Goal: Find specific page/section: Find specific page/section

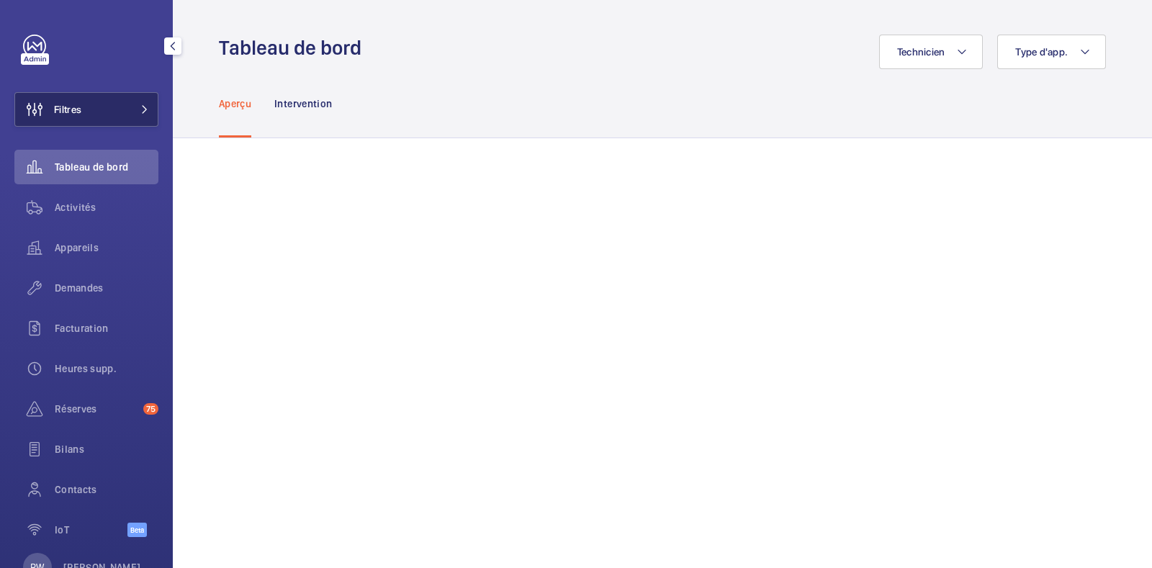
click at [122, 106] on button "Filtres" at bounding box center [86, 109] width 144 height 35
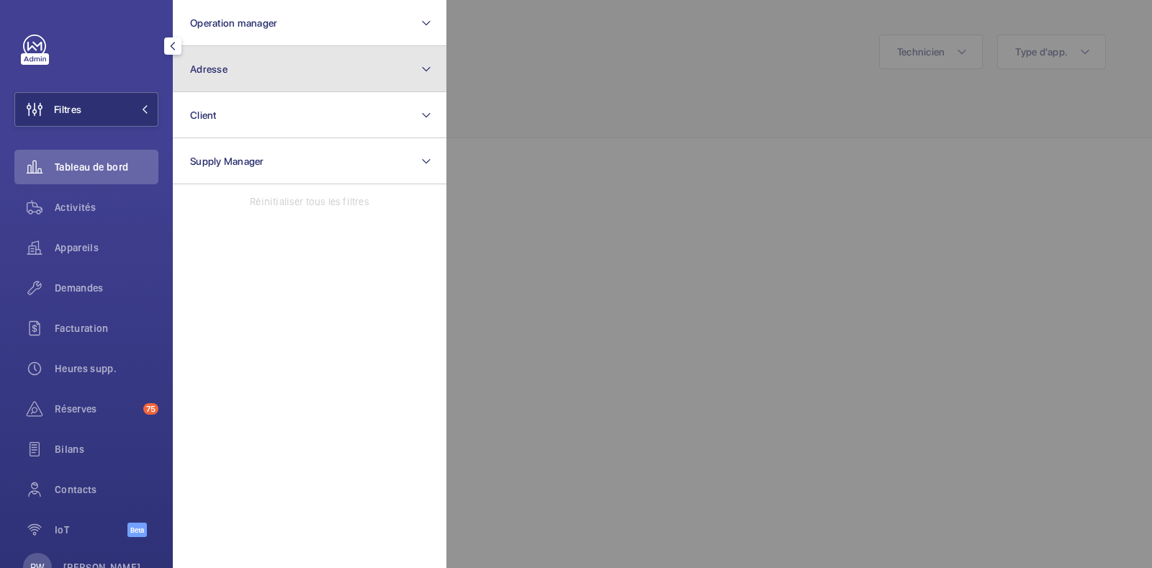
click at [224, 66] on span "Adresse" at bounding box center [208, 69] width 37 height 12
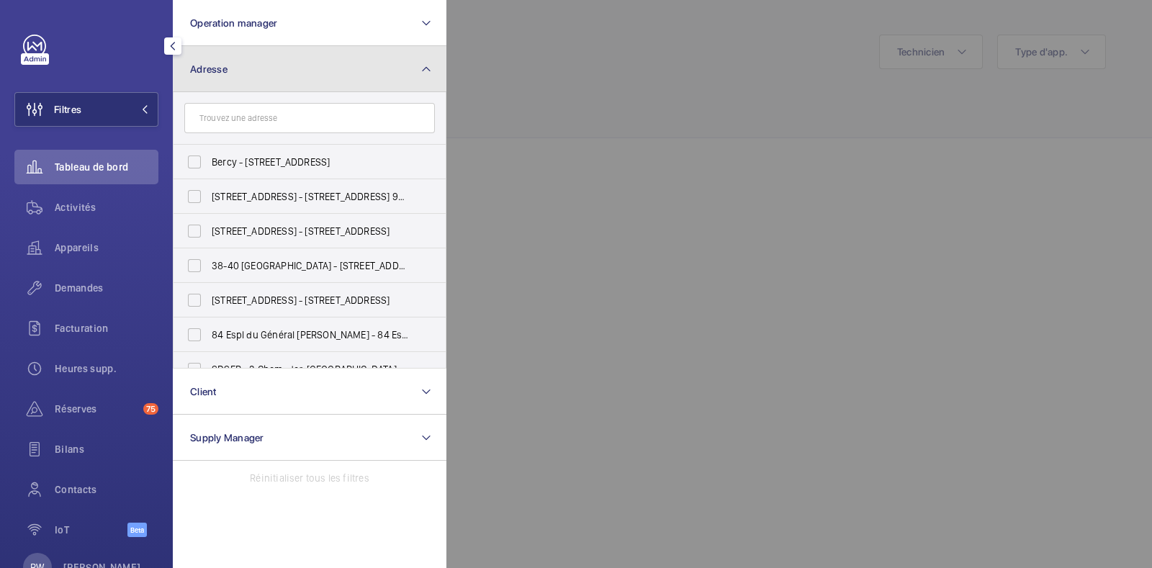
click at [229, 68] on button "Adresse" at bounding box center [310, 69] width 274 height 46
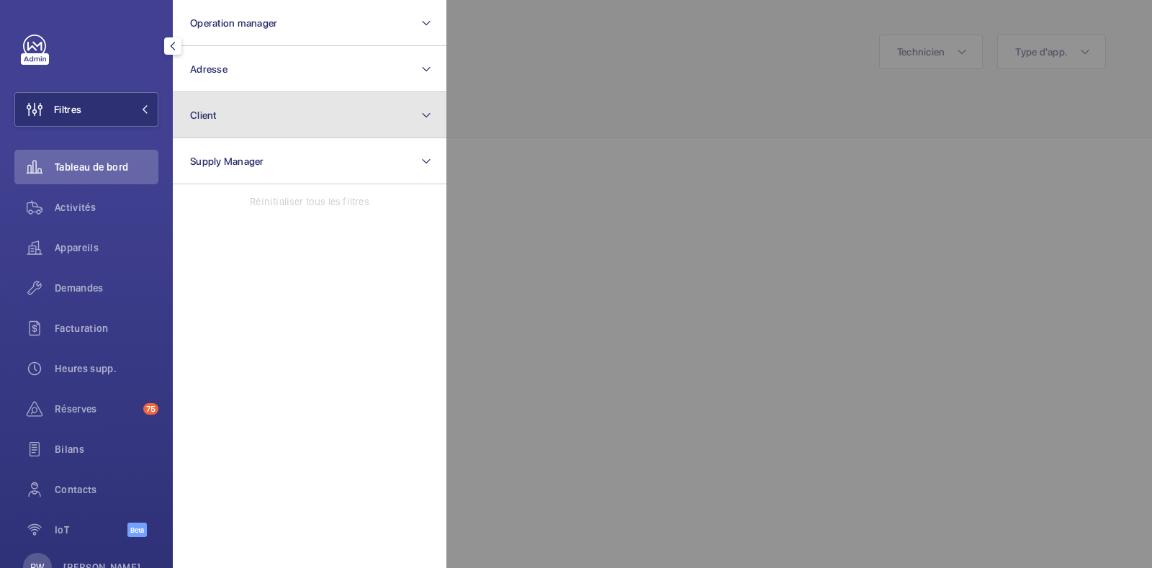
click at [219, 115] on button "Client" at bounding box center [310, 115] width 274 height 46
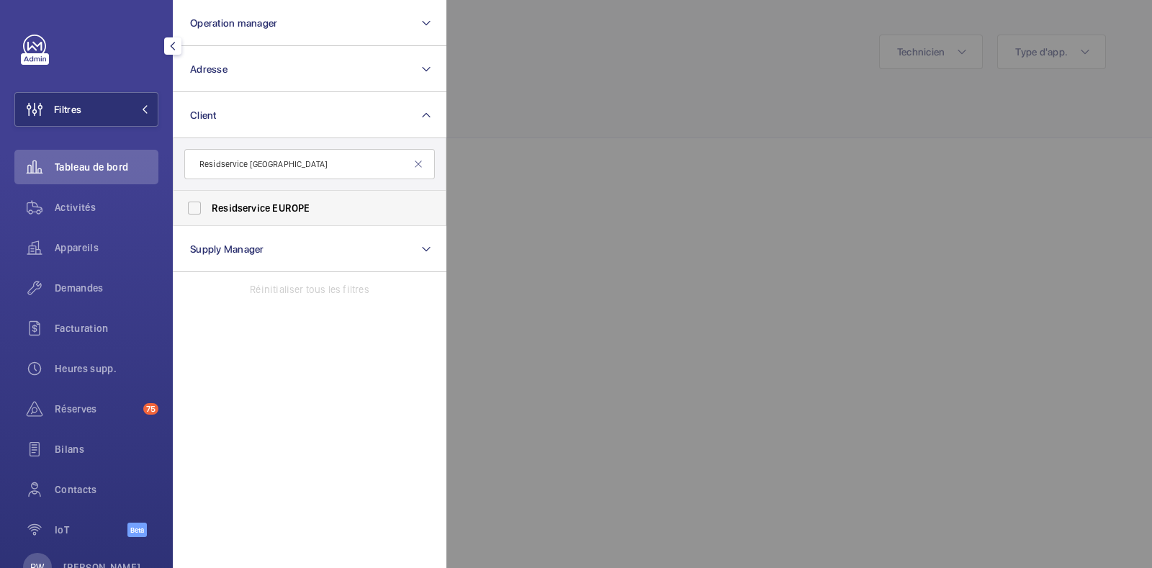
type input "Residservice [GEOGRAPHIC_DATA]"
click at [194, 204] on label "Residservice [GEOGRAPHIC_DATA]" at bounding box center [298, 208] width 251 height 35
click at [194, 204] on input "Residservice [GEOGRAPHIC_DATA]" at bounding box center [194, 208] width 29 height 29
checkbox input "true"
click at [772, 77] on div at bounding box center [1022, 284] width 1152 height 568
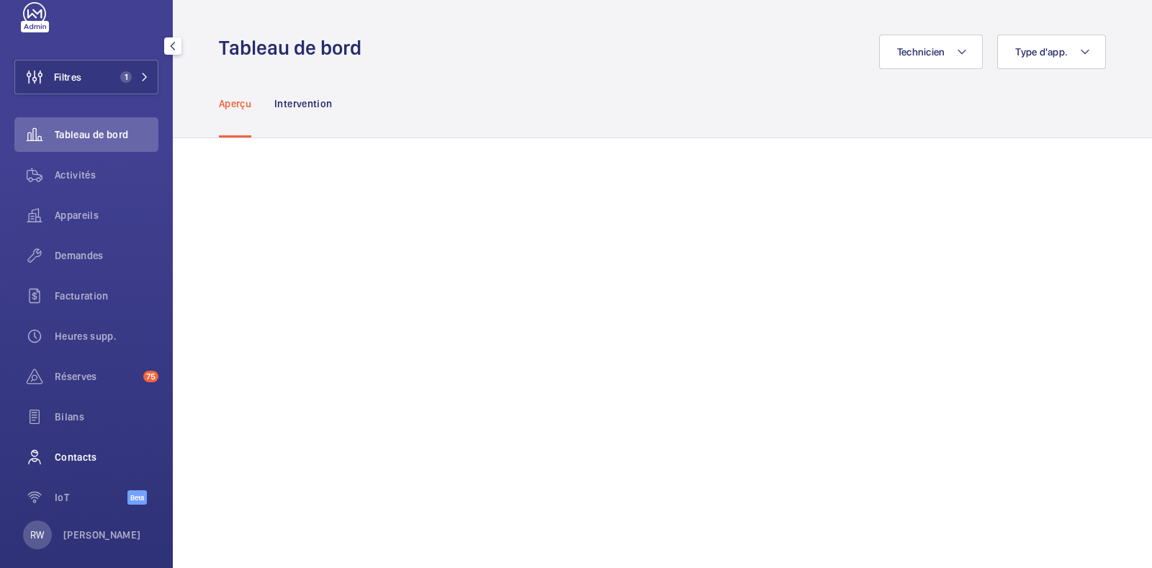
scroll to position [48, 0]
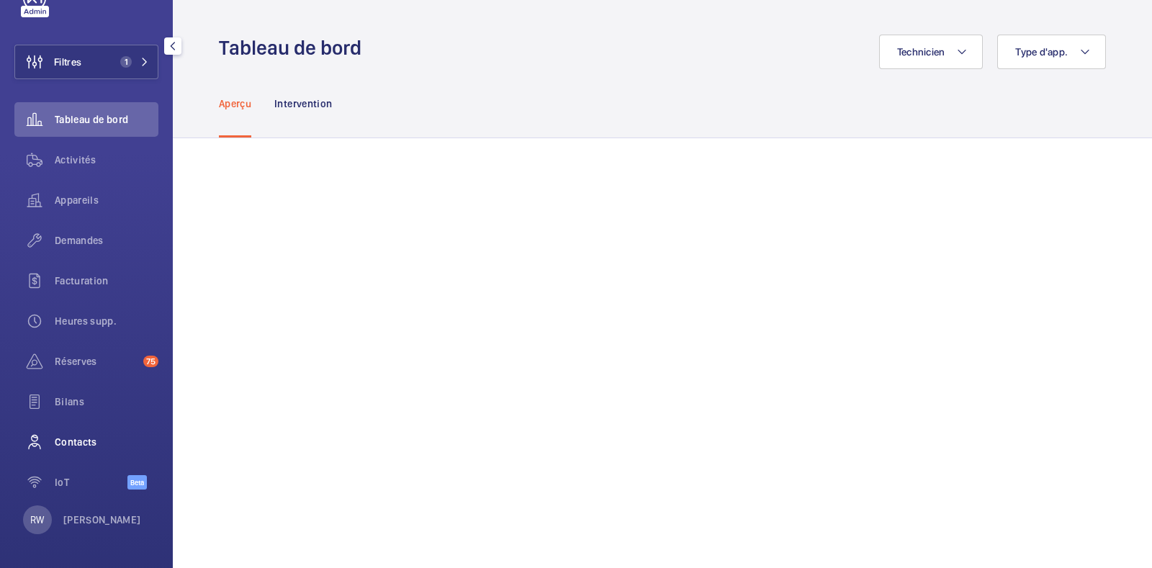
click at [81, 443] on span "Contacts" at bounding box center [107, 442] width 104 height 14
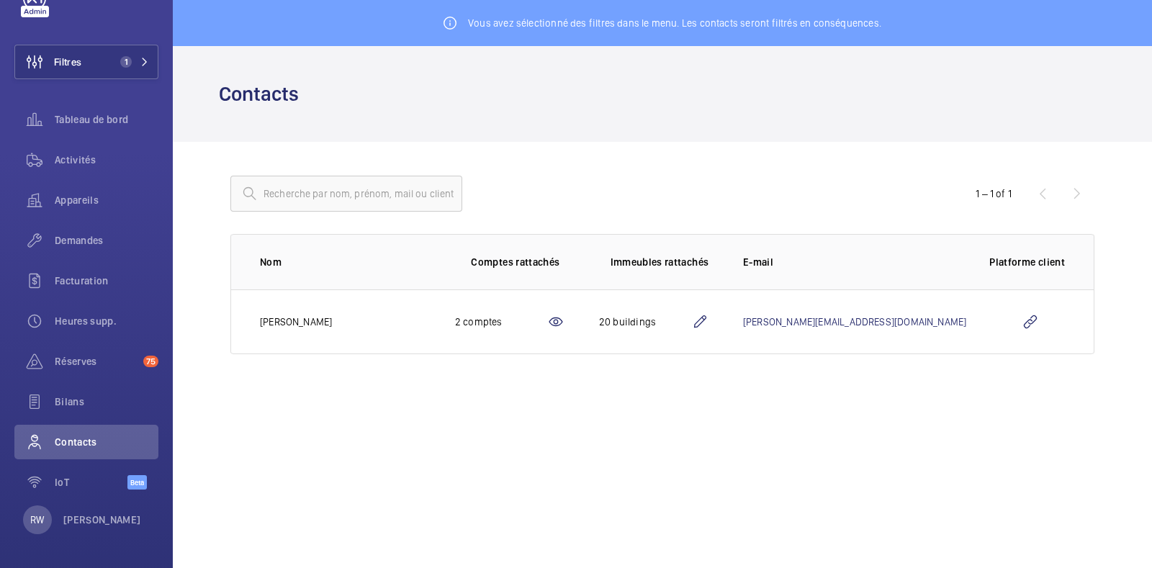
click at [564, 324] on mat-icon at bounding box center [555, 321] width 17 height 17
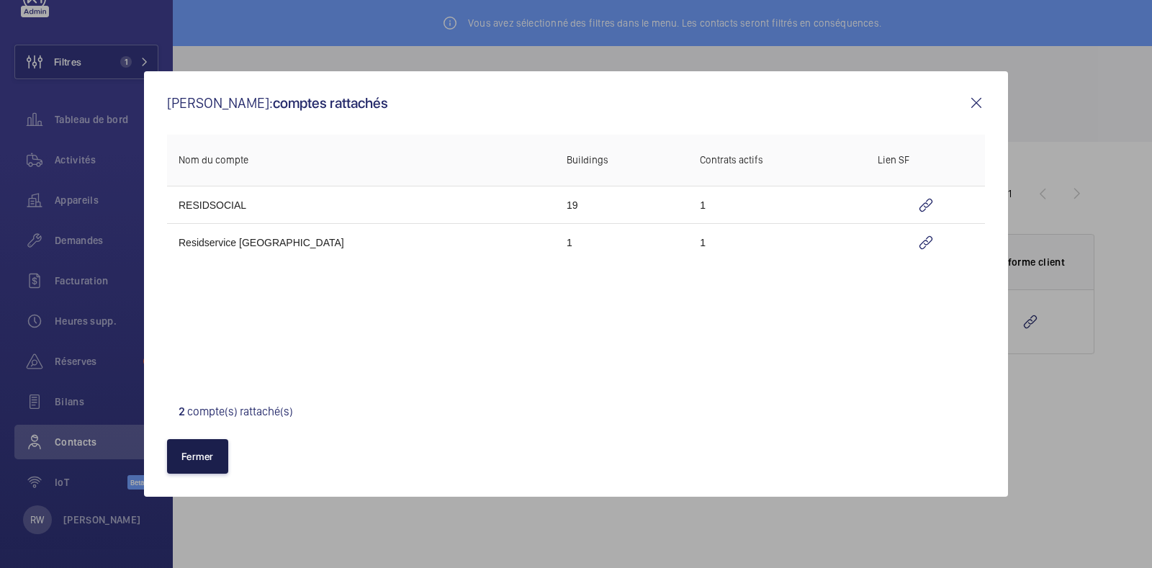
drag, startPoint x: 192, startPoint y: 454, endPoint x: 374, endPoint y: 433, distance: 183.2
click at [194, 454] on button "Fermer" at bounding box center [197, 456] width 61 height 35
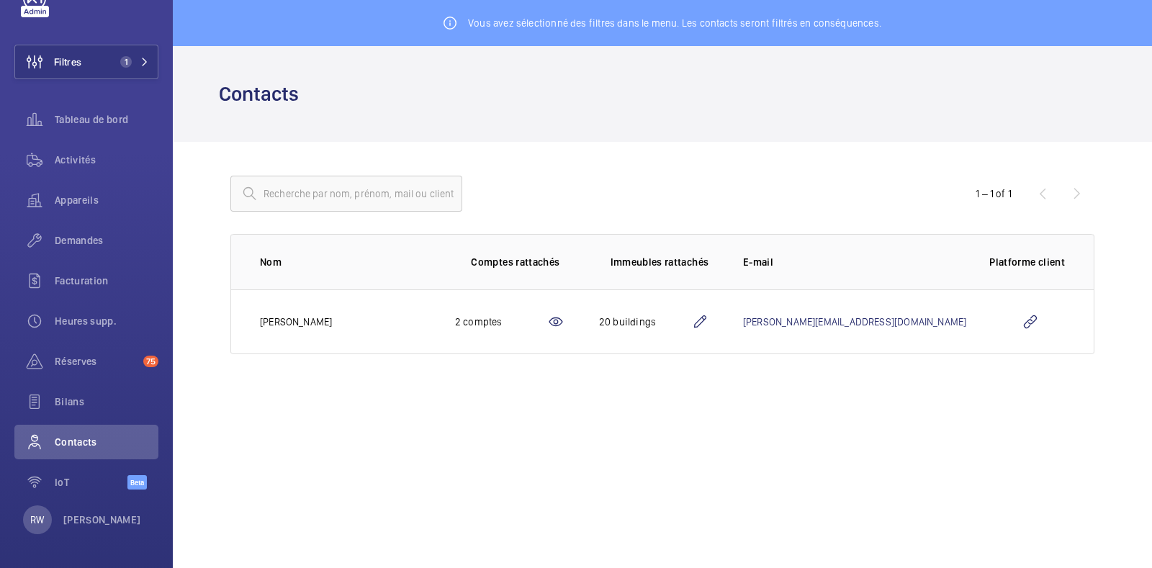
click at [708, 324] on mat-icon at bounding box center [699, 321] width 17 height 17
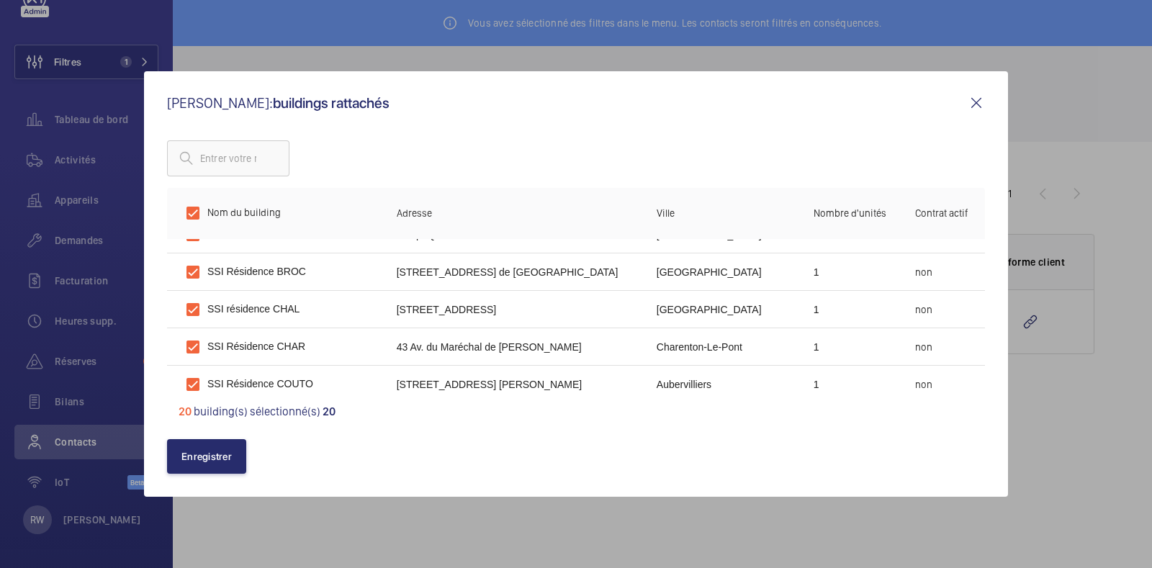
scroll to position [89, 0]
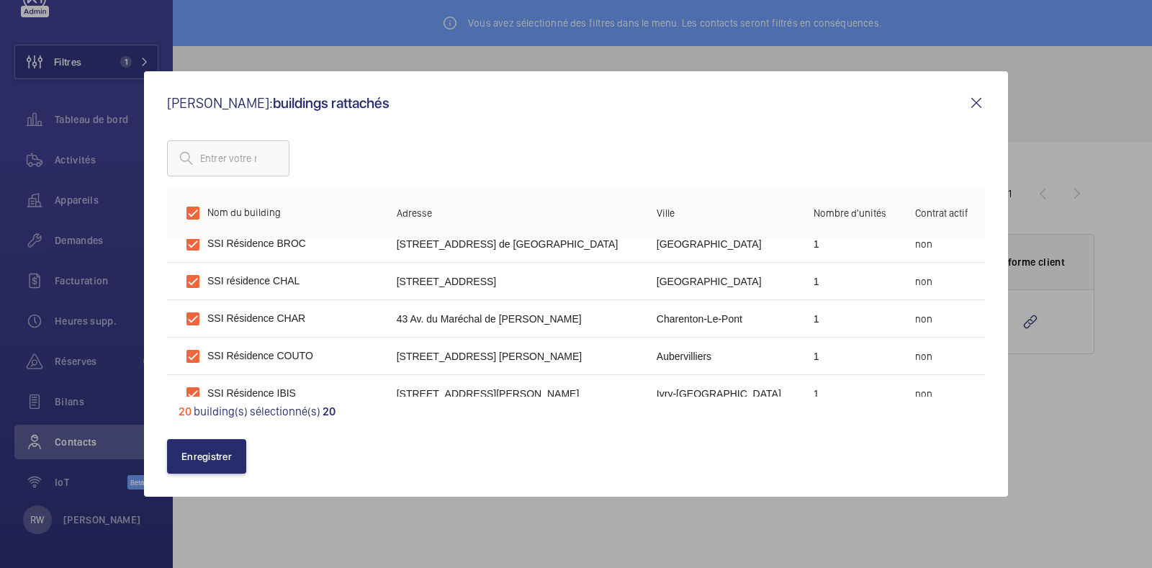
click at [973, 104] on mat-icon at bounding box center [975, 102] width 17 height 17
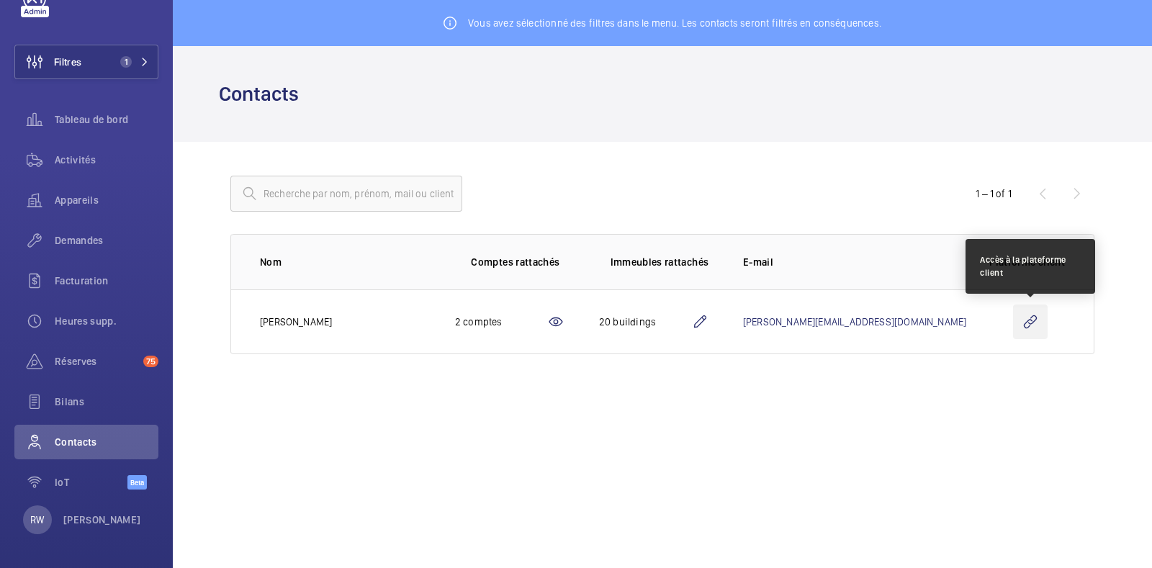
click at [1029, 321] on wm-front-icon-button at bounding box center [1030, 321] width 35 height 35
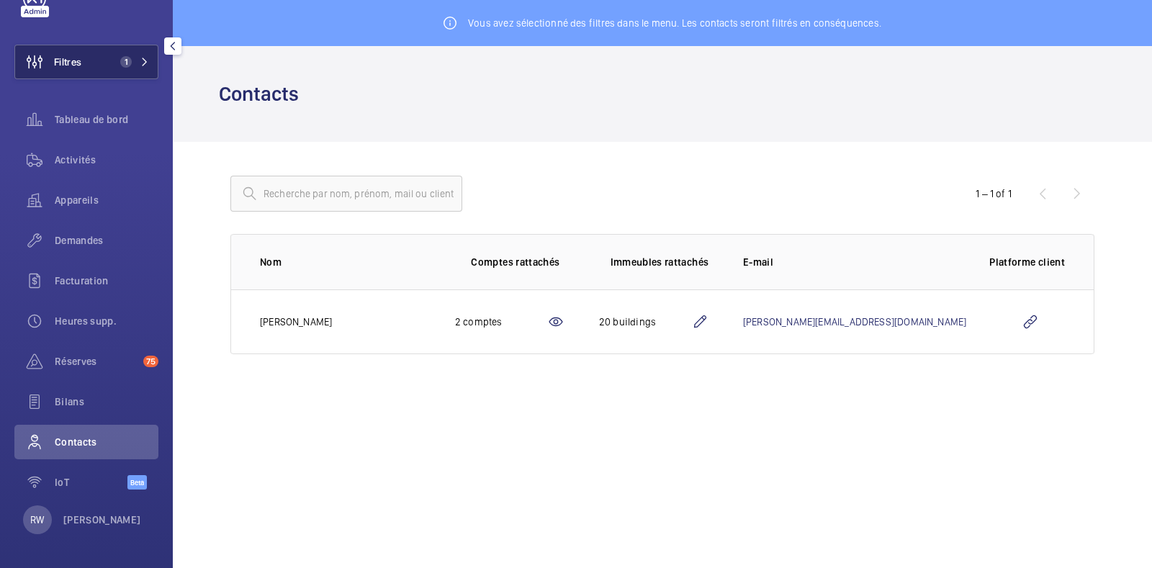
click at [94, 60] on button "Filtres 1" at bounding box center [86, 62] width 144 height 35
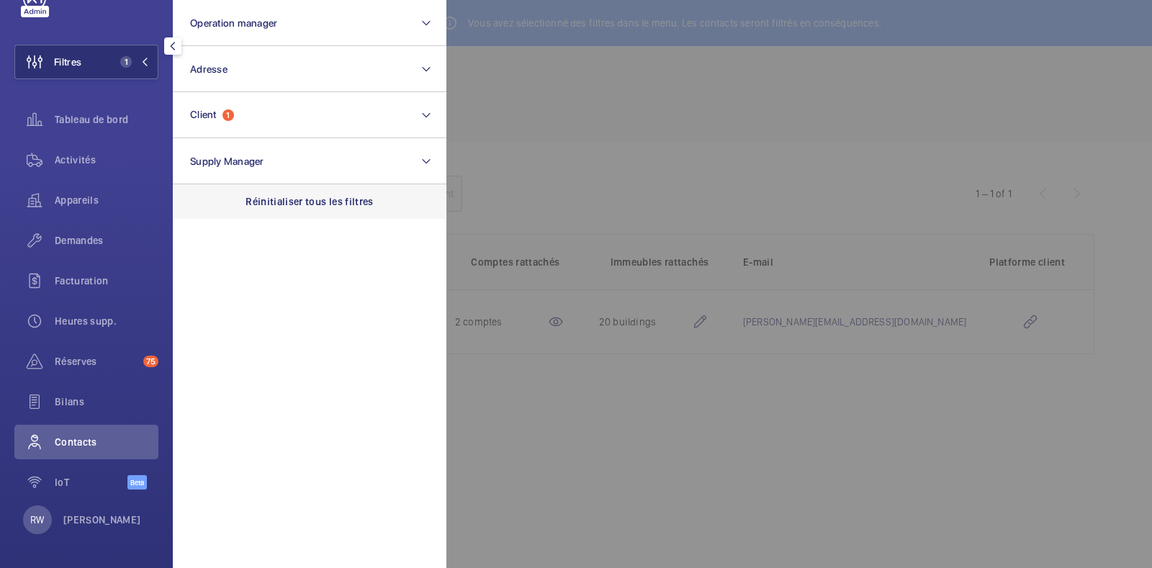
click at [277, 204] on p "Réinitialiser tous les filtres" at bounding box center [309, 201] width 128 height 14
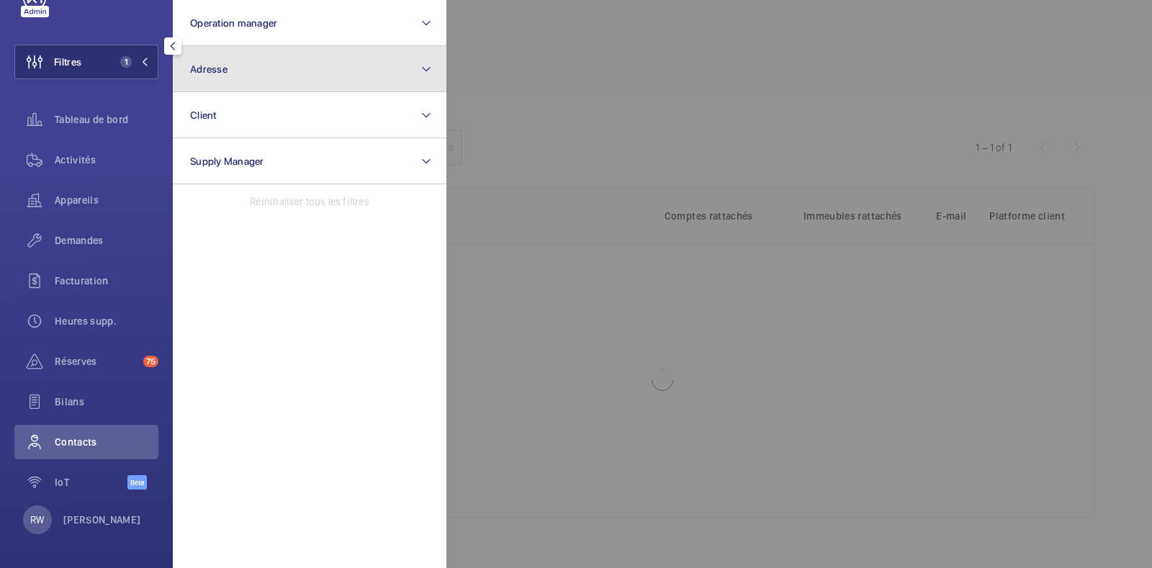
click at [252, 74] on button "Adresse" at bounding box center [310, 69] width 274 height 46
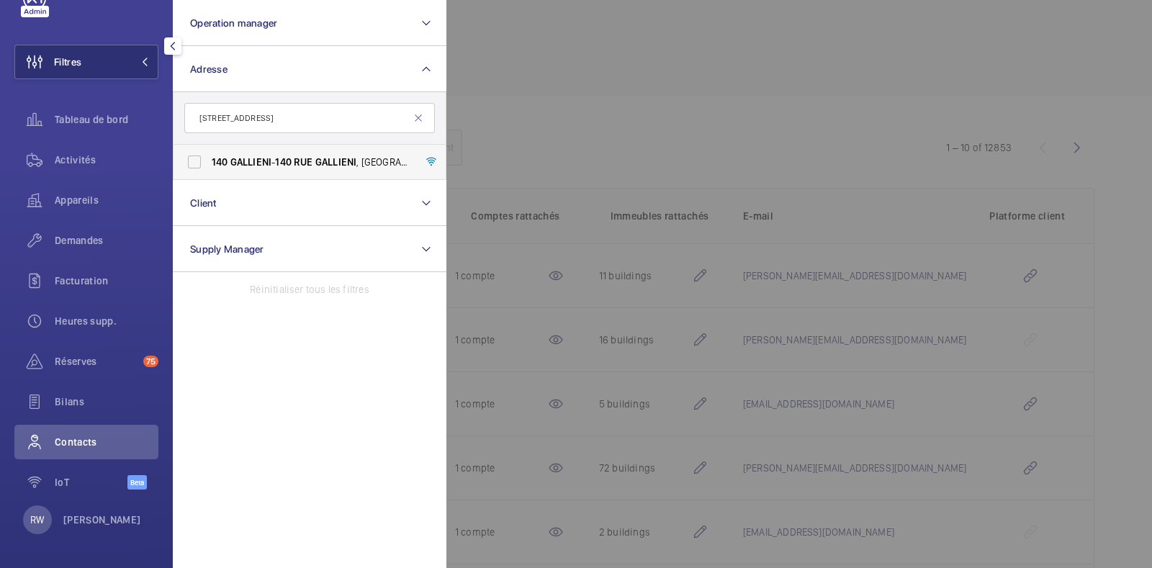
type input "[STREET_ADDRESS]"
drag, startPoint x: 193, startPoint y: 166, endPoint x: 254, endPoint y: 166, distance: 61.2
click at [194, 166] on label "140 GALLIENI - [STREET_ADDRESS]" at bounding box center [298, 162] width 251 height 35
click at [194, 166] on input "140 GALLIENI - [STREET_ADDRESS]" at bounding box center [194, 162] width 29 height 29
checkbox input "true"
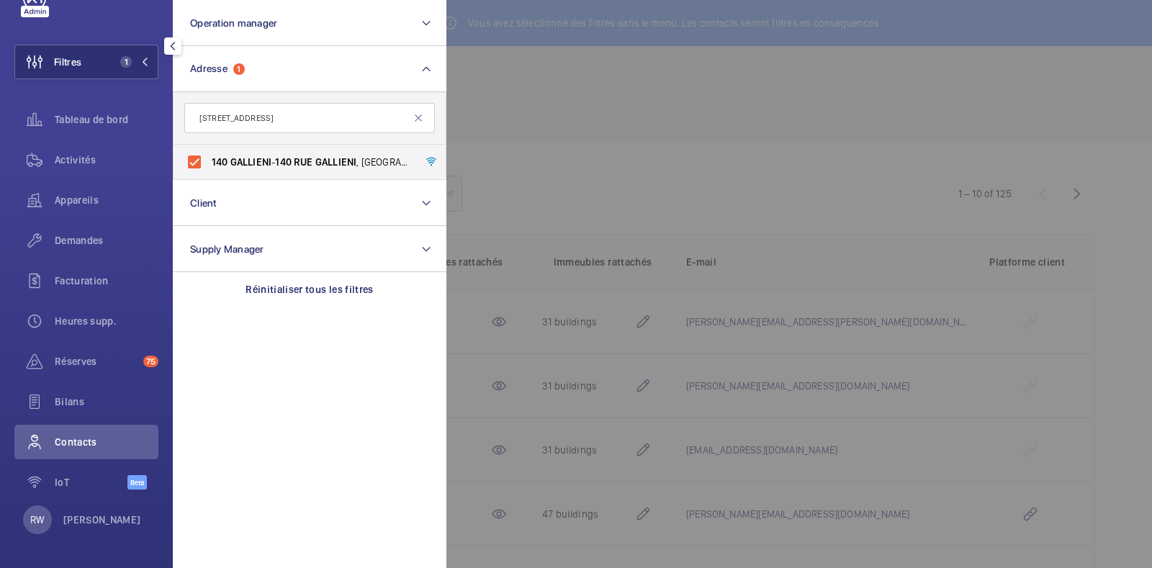
click at [615, 99] on div at bounding box center [1022, 284] width 1152 height 568
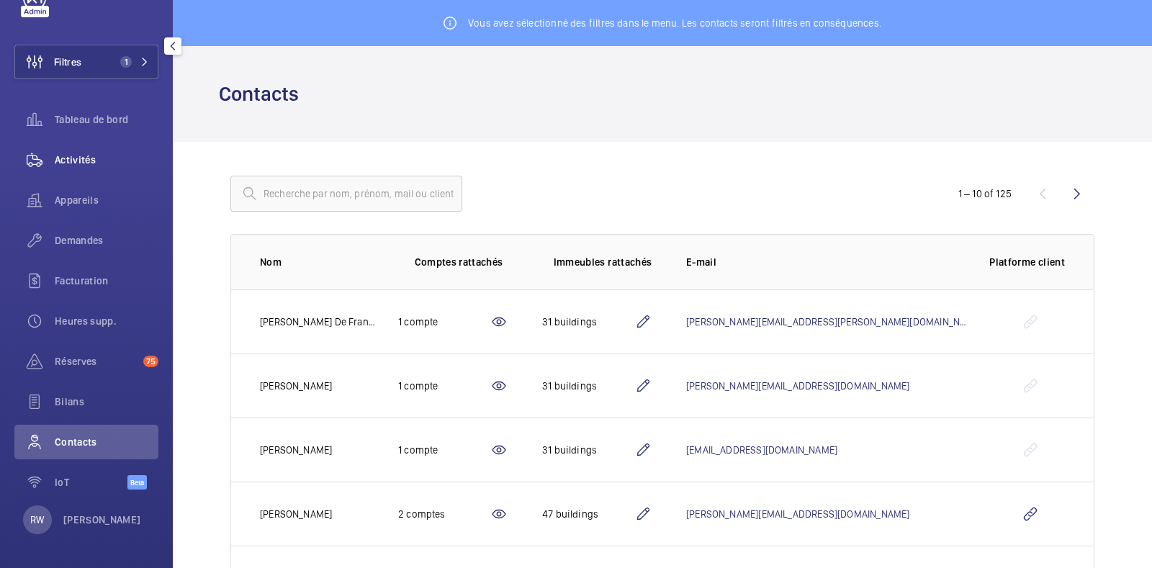
click at [67, 153] on span "Activités" at bounding box center [107, 160] width 104 height 14
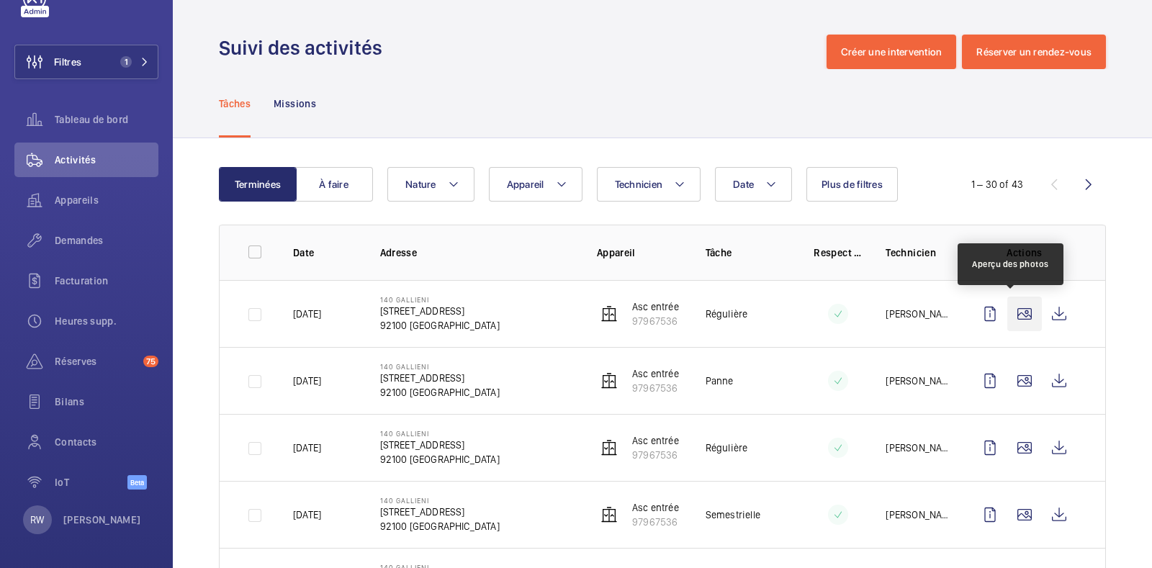
click at [1011, 315] on wm-front-icon-button at bounding box center [1024, 314] width 35 height 35
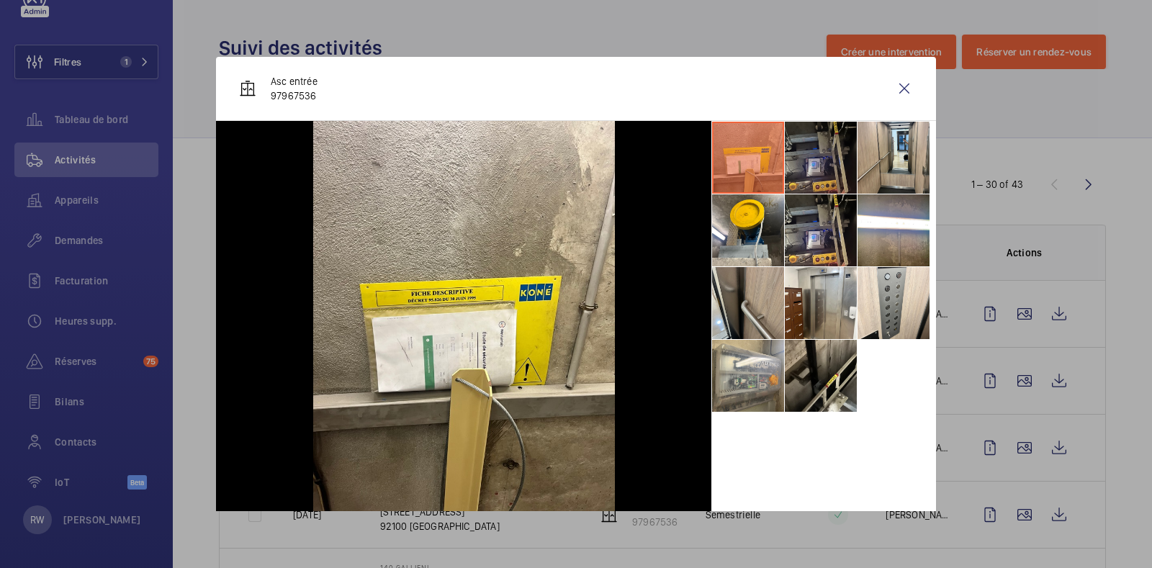
click at [810, 147] on li at bounding box center [821, 158] width 72 height 72
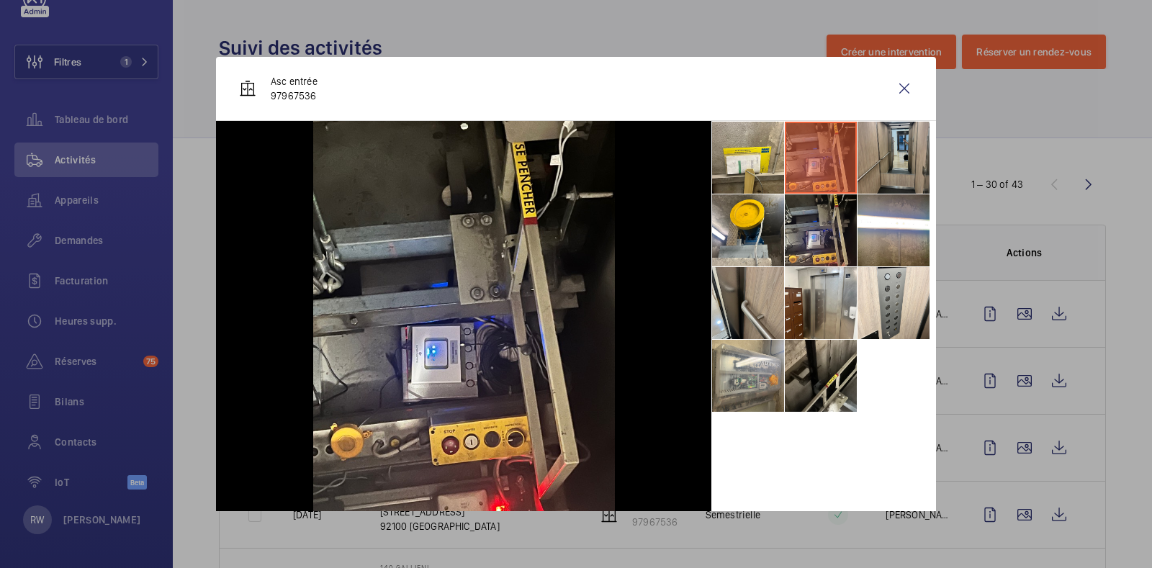
click at [875, 150] on li at bounding box center [893, 158] width 72 height 72
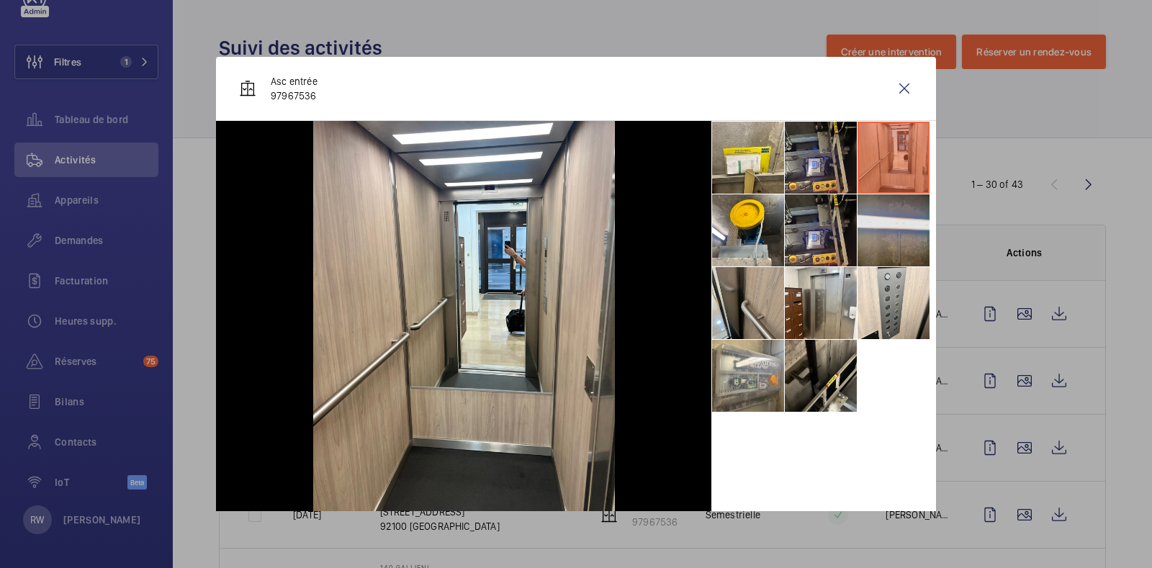
click at [876, 224] on li at bounding box center [893, 230] width 72 height 72
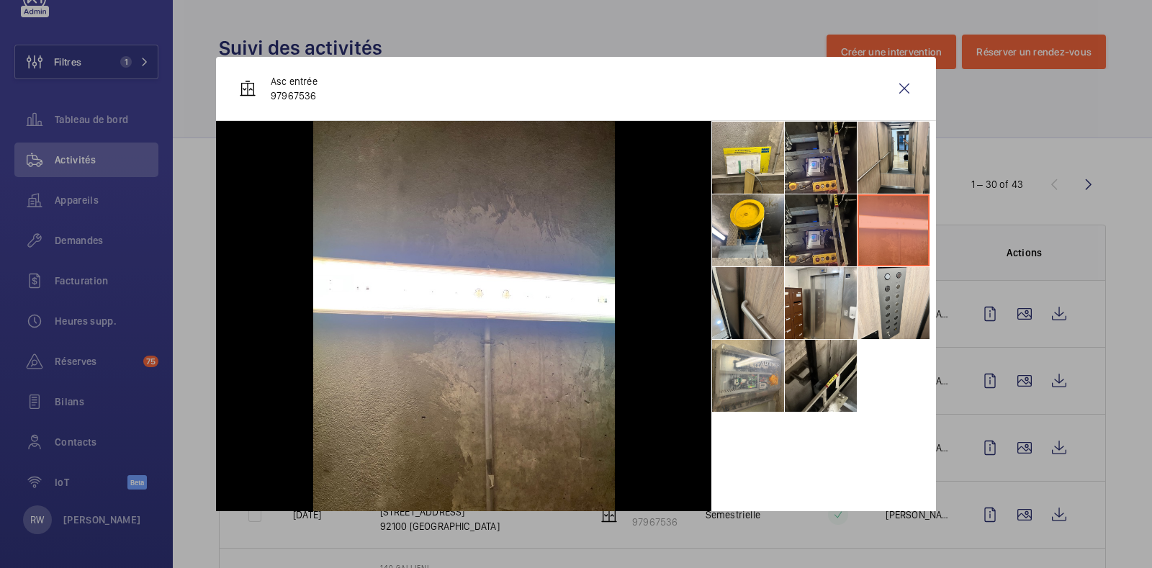
click at [817, 222] on li at bounding box center [821, 230] width 72 height 72
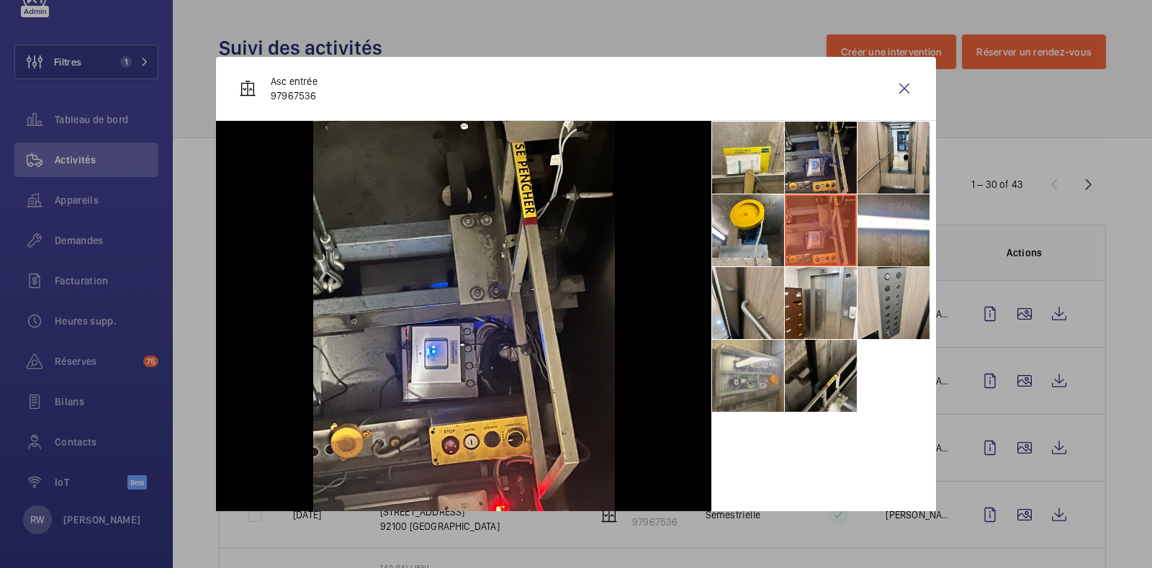
click at [885, 291] on li at bounding box center [893, 303] width 72 height 72
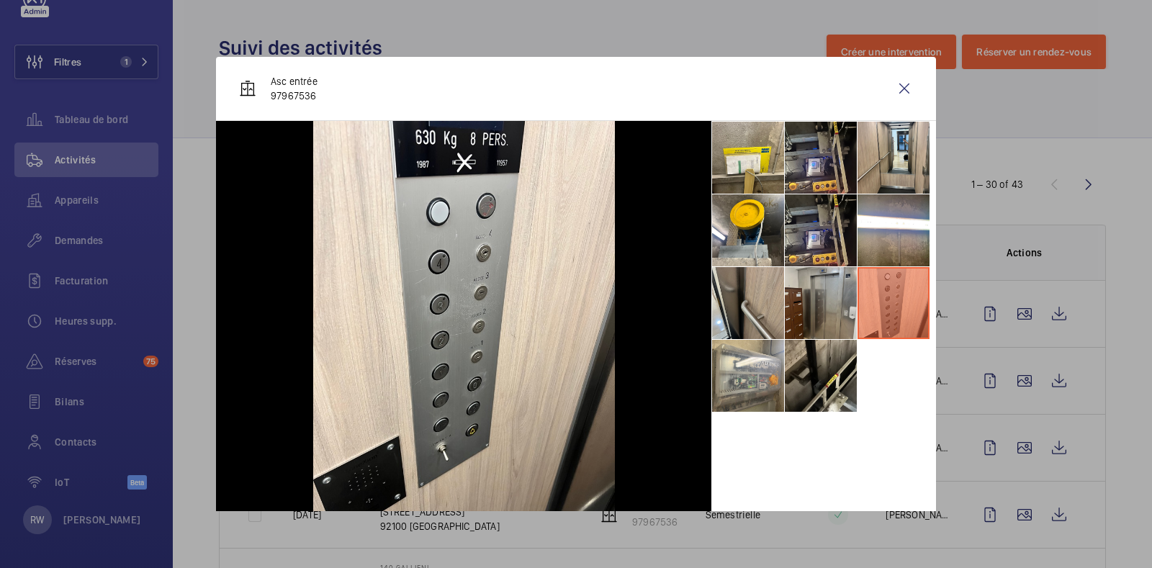
click at [785, 297] on li at bounding box center [821, 303] width 72 height 72
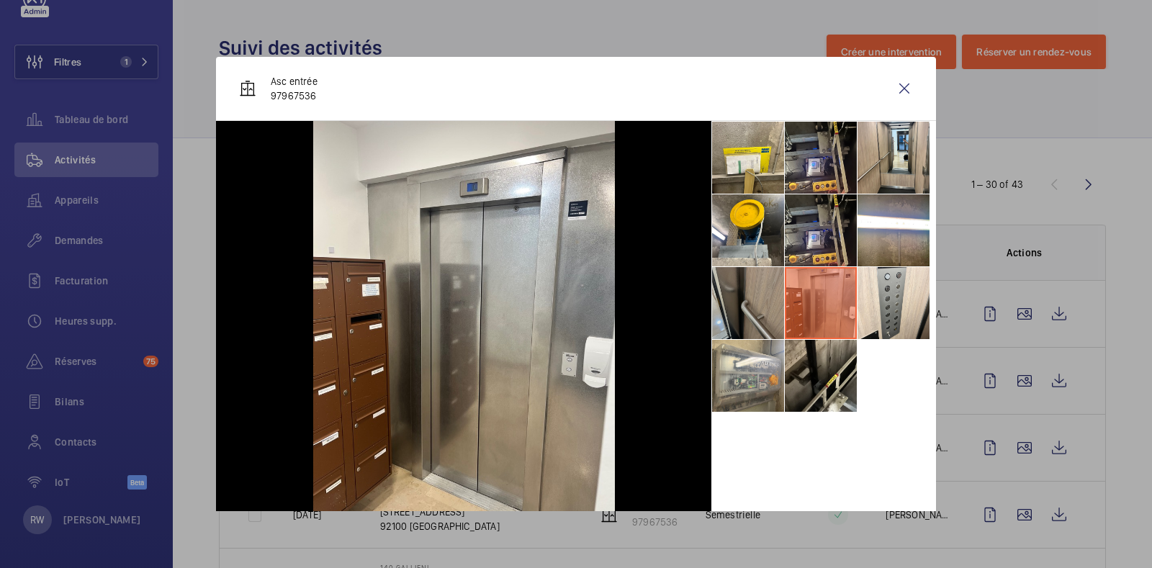
click at [736, 294] on li at bounding box center [748, 303] width 72 height 72
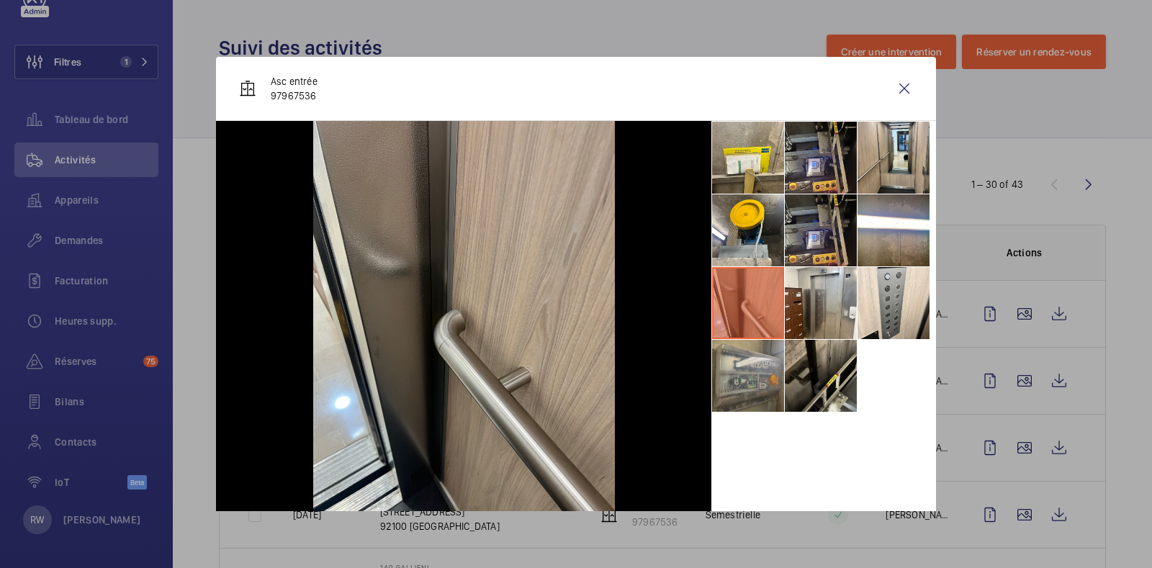
click at [739, 389] on li at bounding box center [748, 376] width 72 height 72
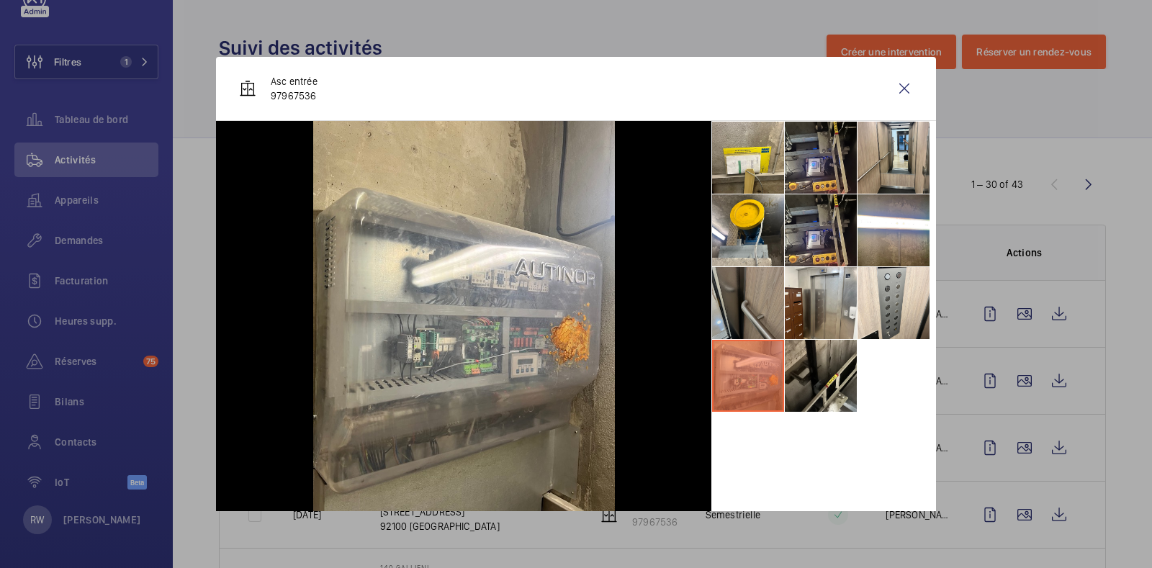
click at [732, 300] on li at bounding box center [748, 303] width 72 height 72
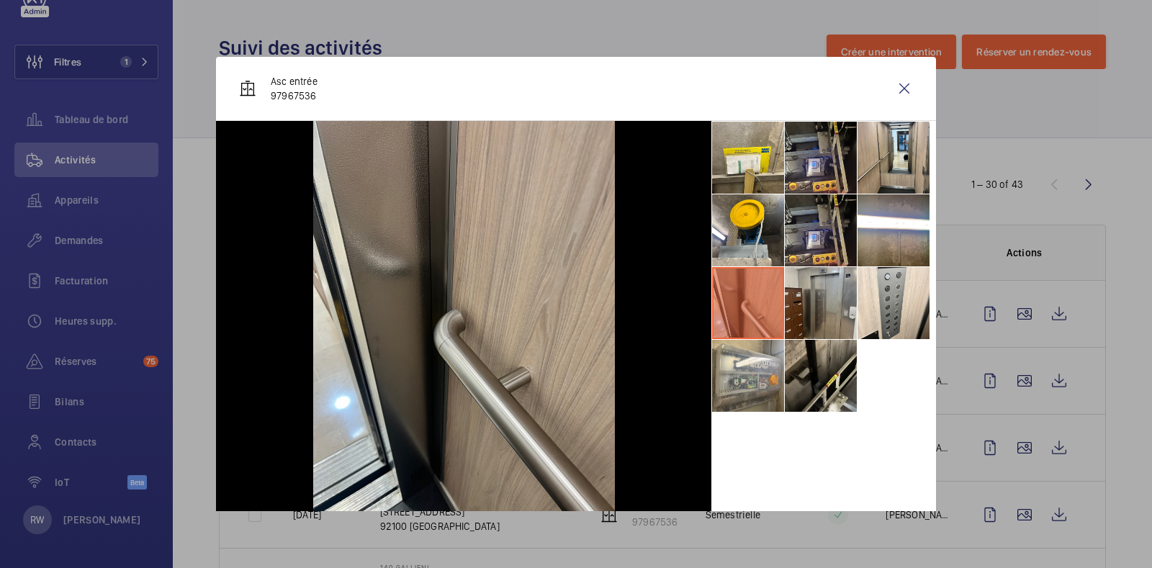
click at [809, 304] on li at bounding box center [821, 303] width 72 height 72
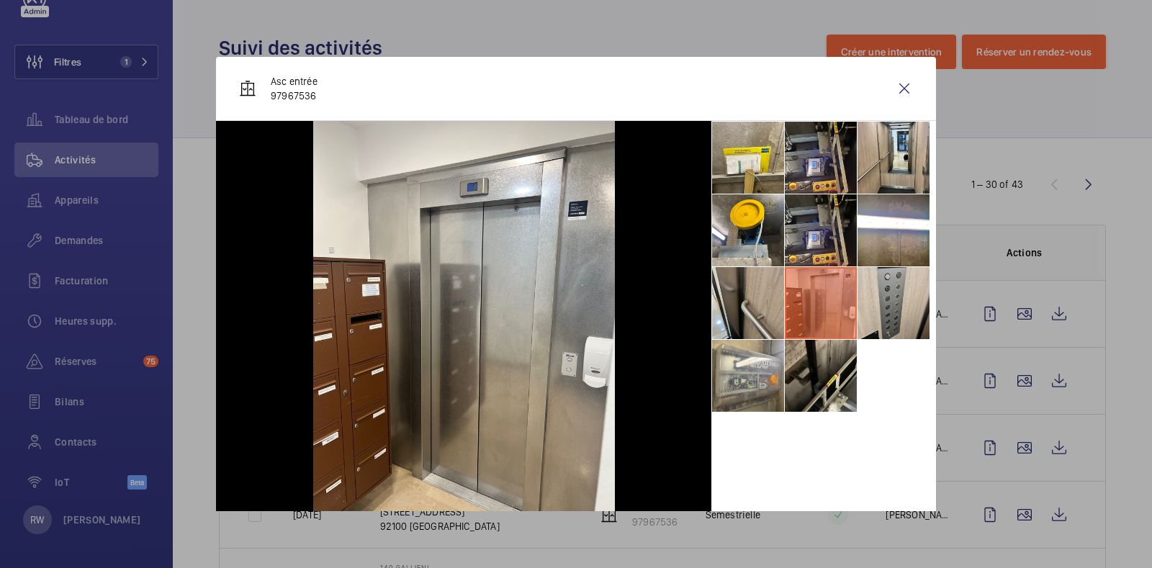
click at [870, 307] on li at bounding box center [893, 303] width 72 height 72
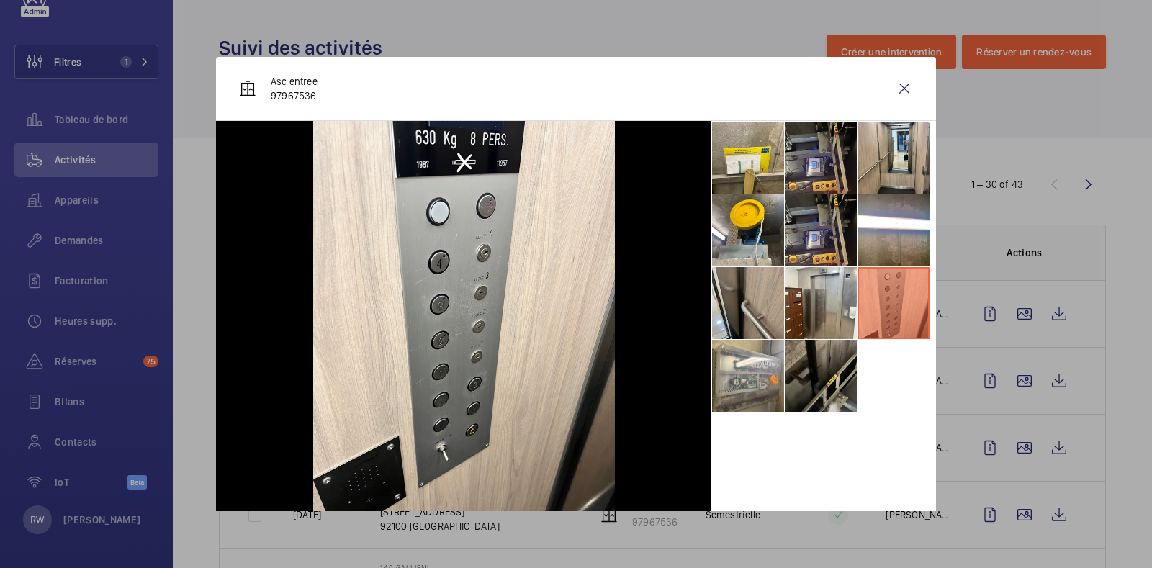
click at [809, 387] on li at bounding box center [821, 376] width 72 height 72
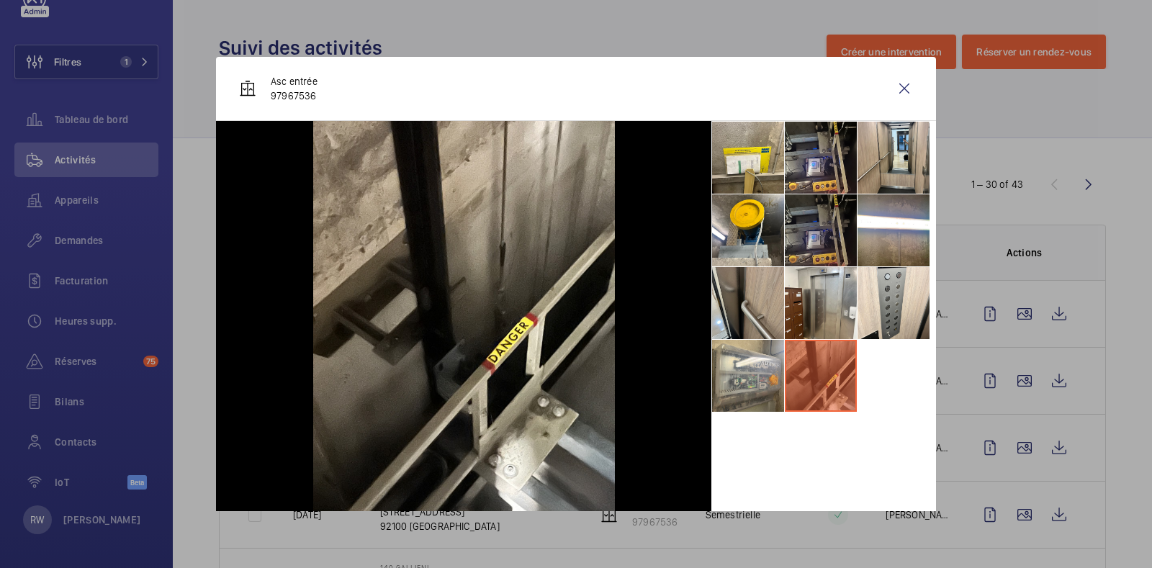
click at [799, 242] on li at bounding box center [821, 230] width 72 height 72
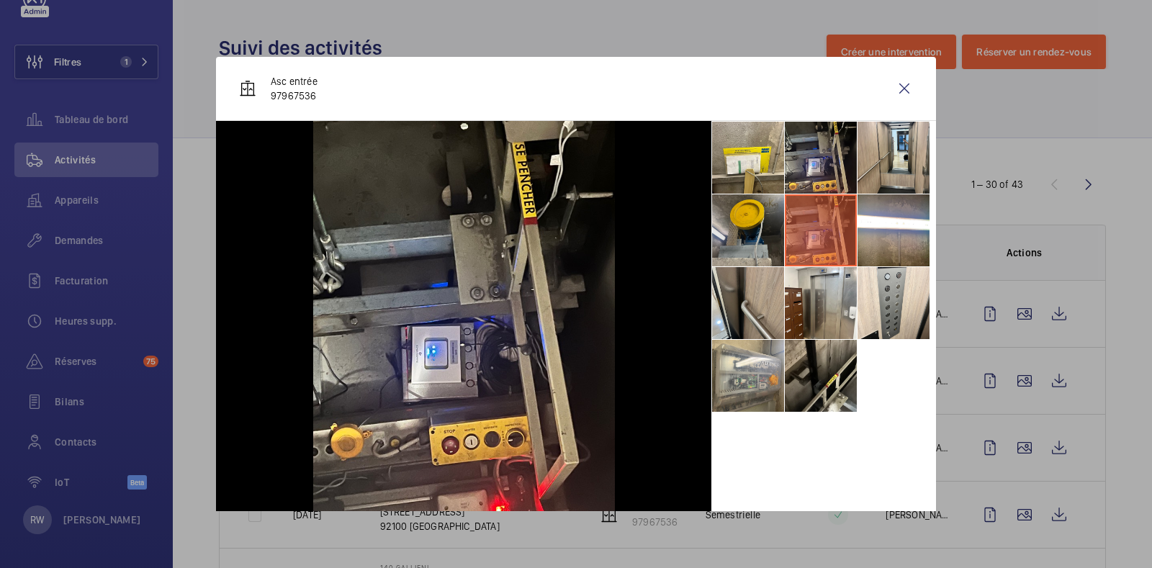
click at [725, 230] on li at bounding box center [748, 230] width 72 height 72
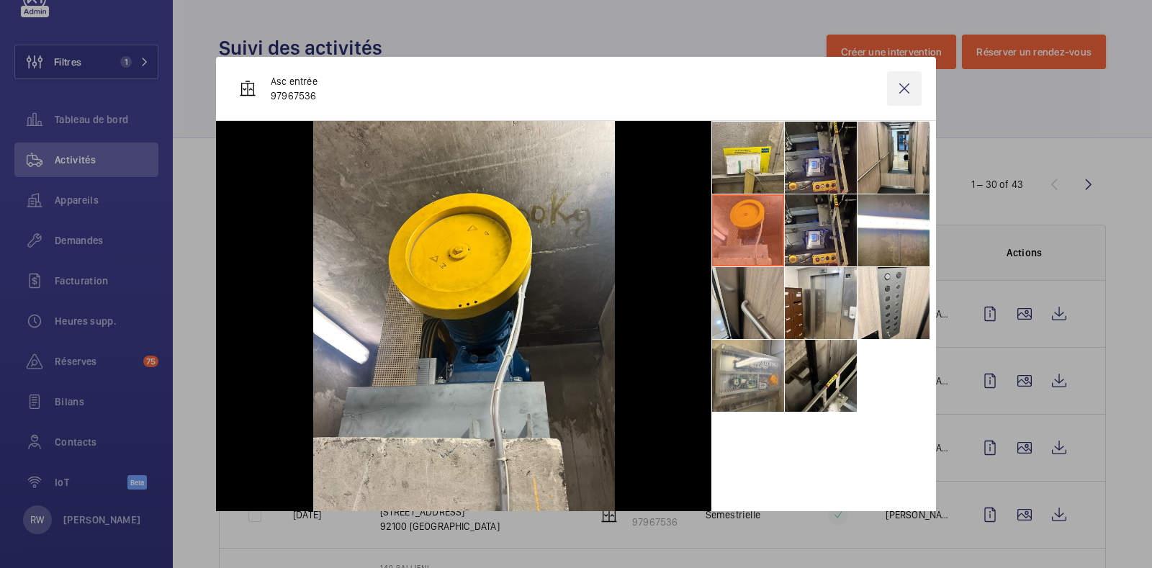
click at [891, 90] on wm-front-icon-button at bounding box center [904, 88] width 35 height 35
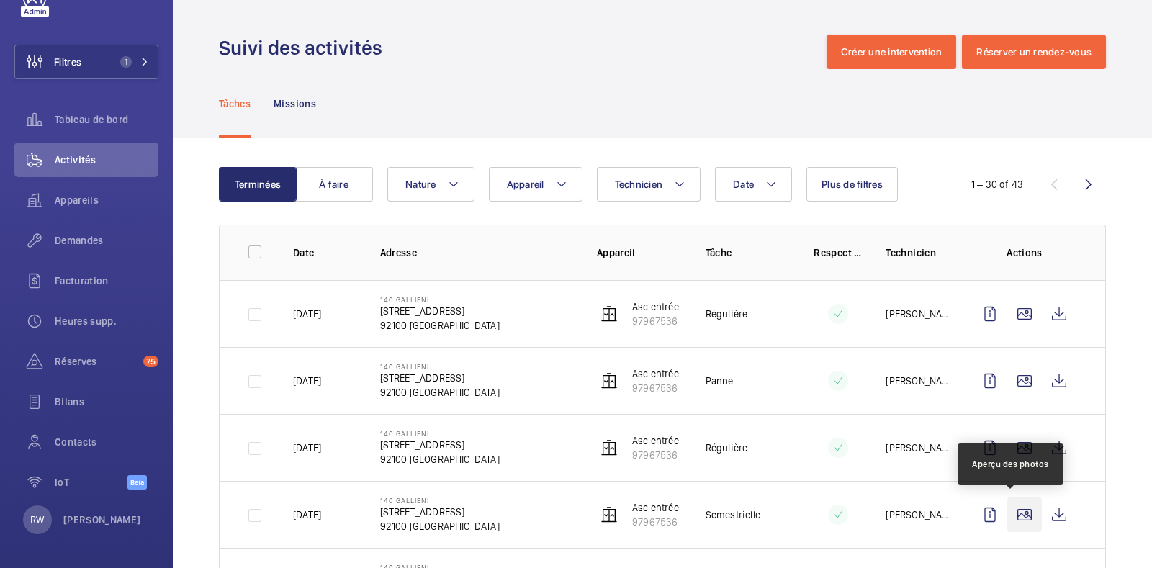
click at [1016, 513] on wm-front-icon-button at bounding box center [1024, 514] width 35 height 35
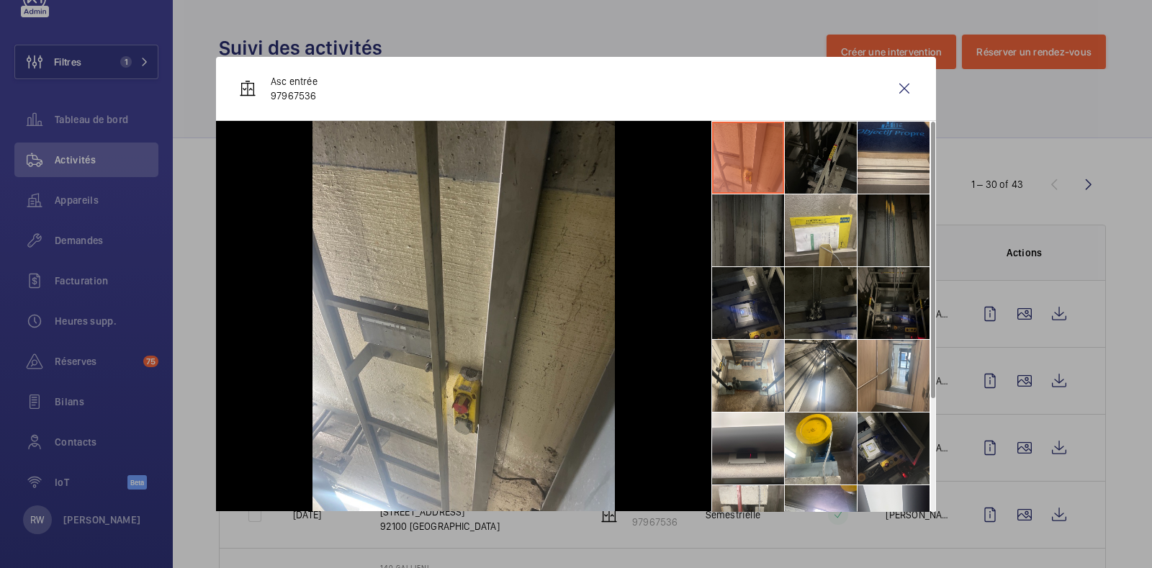
click at [811, 179] on li at bounding box center [821, 158] width 72 height 72
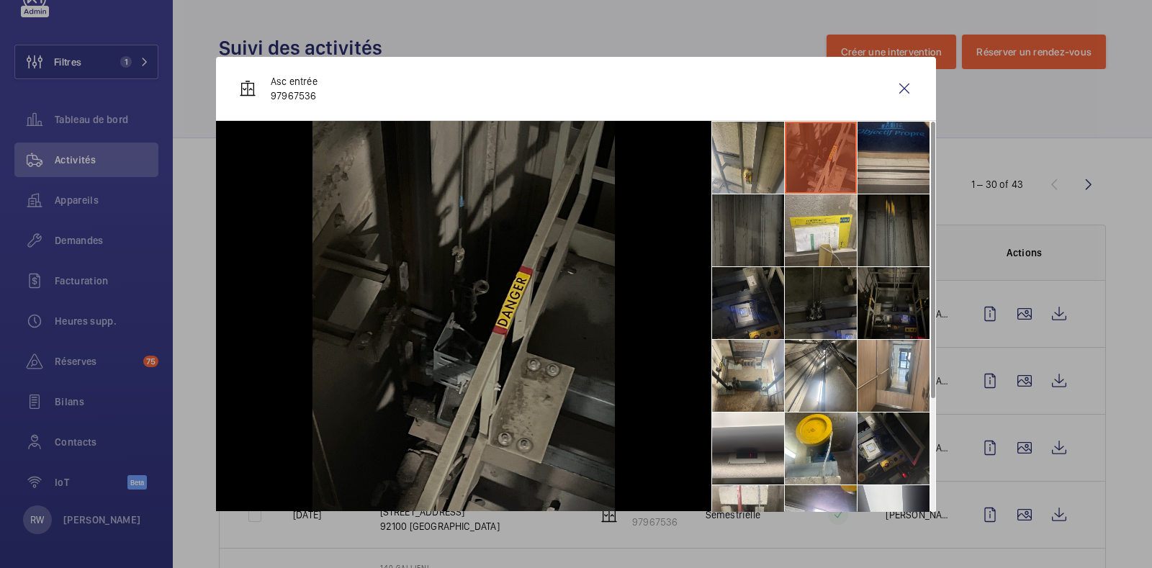
click at [882, 152] on li at bounding box center [893, 158] width 72 height 72
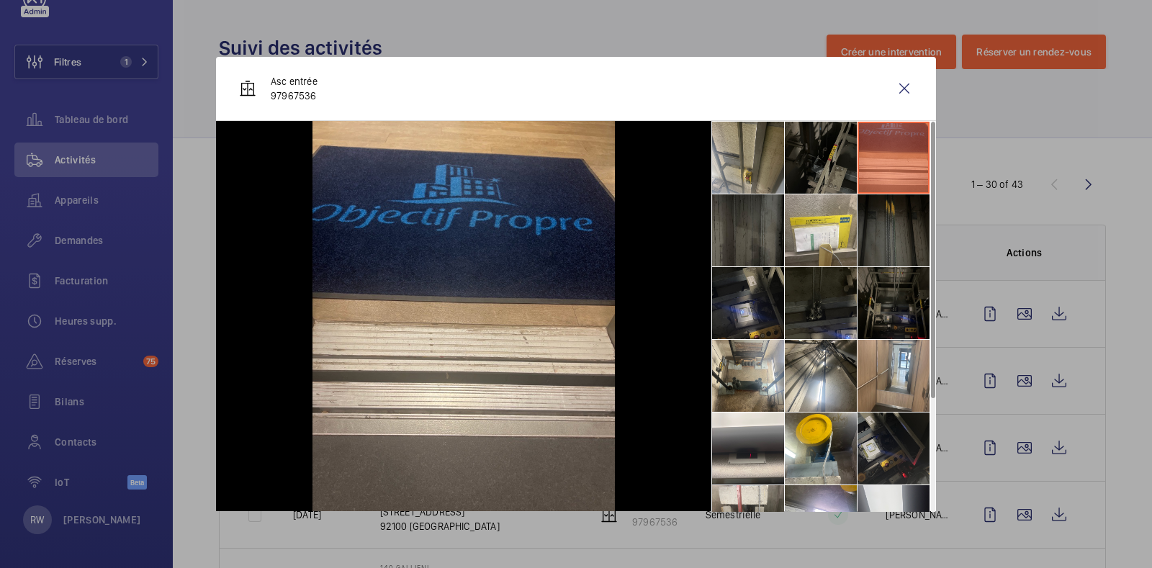
click at [883, 217] on li at bounding box center [893, 230] width 72 height 72
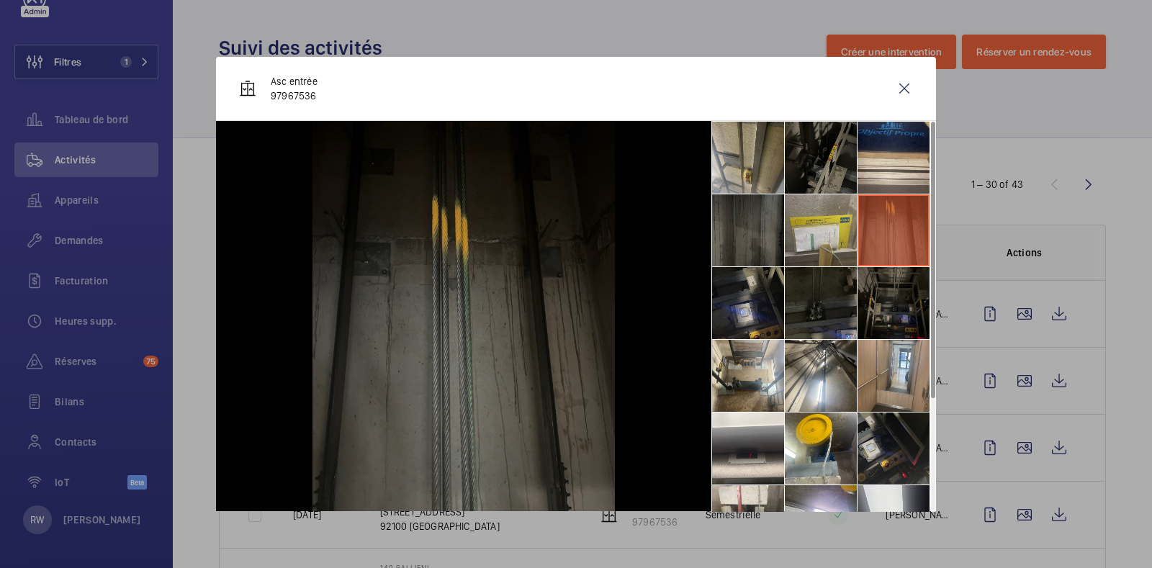
click at [790, 228] on li at bounding box center [821, 230] width 72 height 72
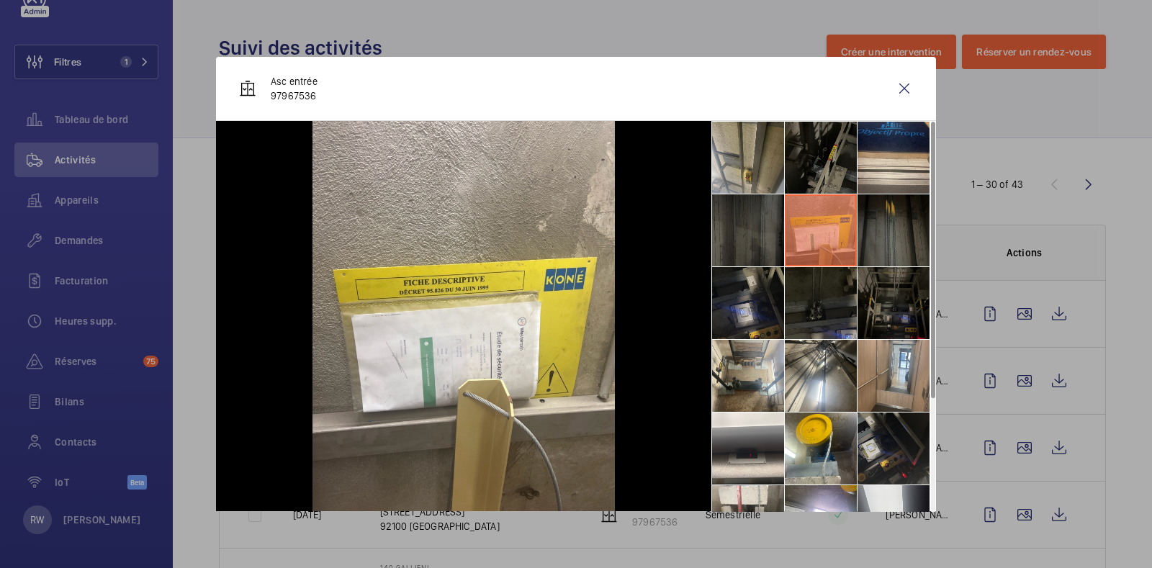
click at [712, 235] on li at bounding box center [748, 230] width 72 height 72
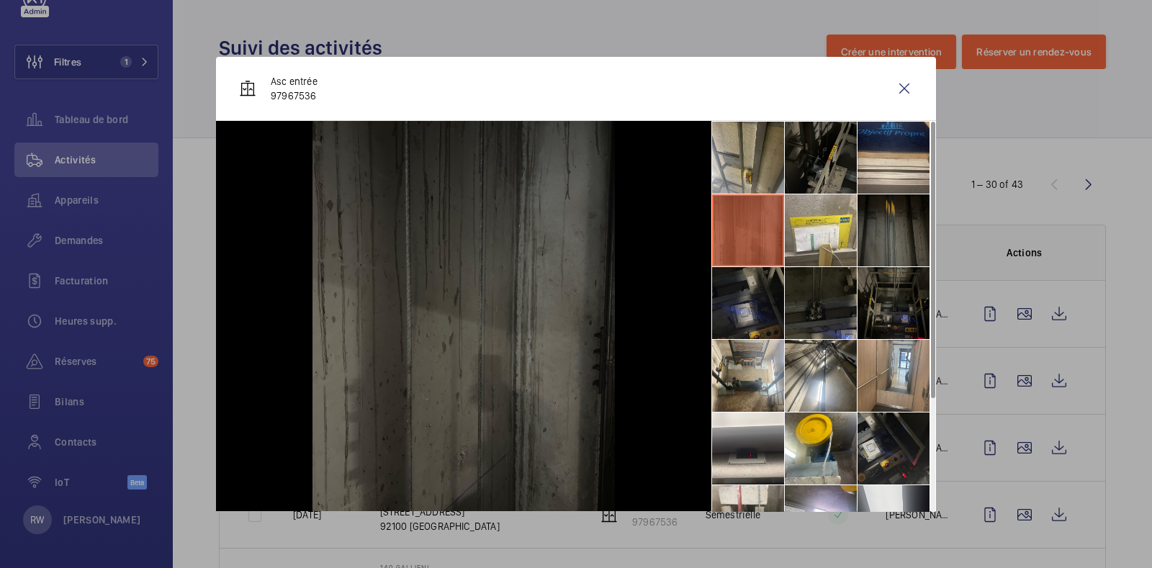
click at [723, 308] on li at bounding box center [748, 303] width 72 height 72
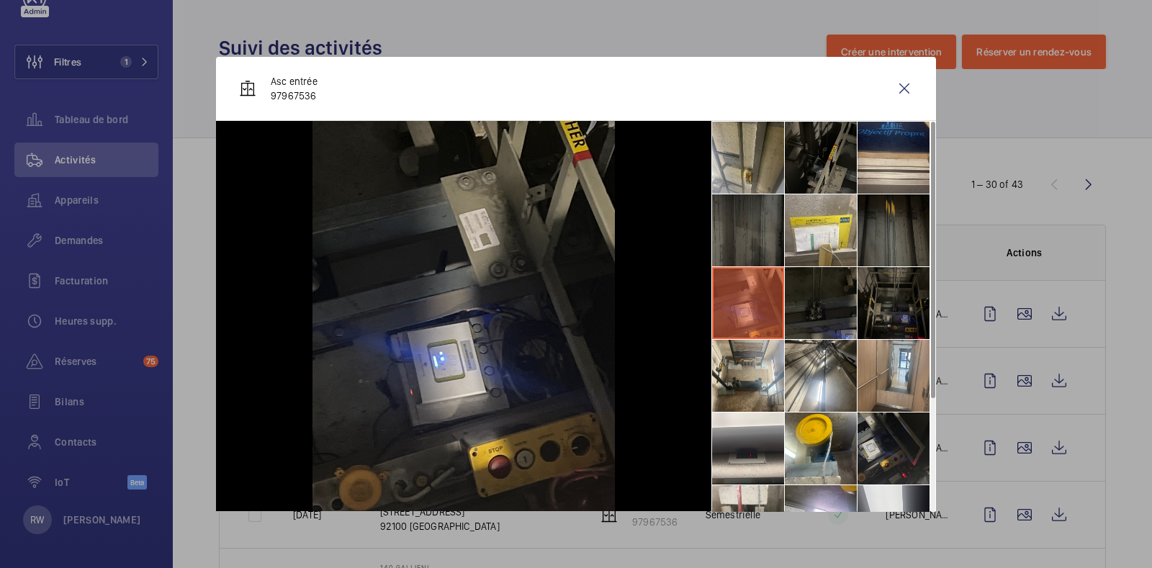
click at [804, 302] on li at bounding box center [821, 303] width 72 height 72
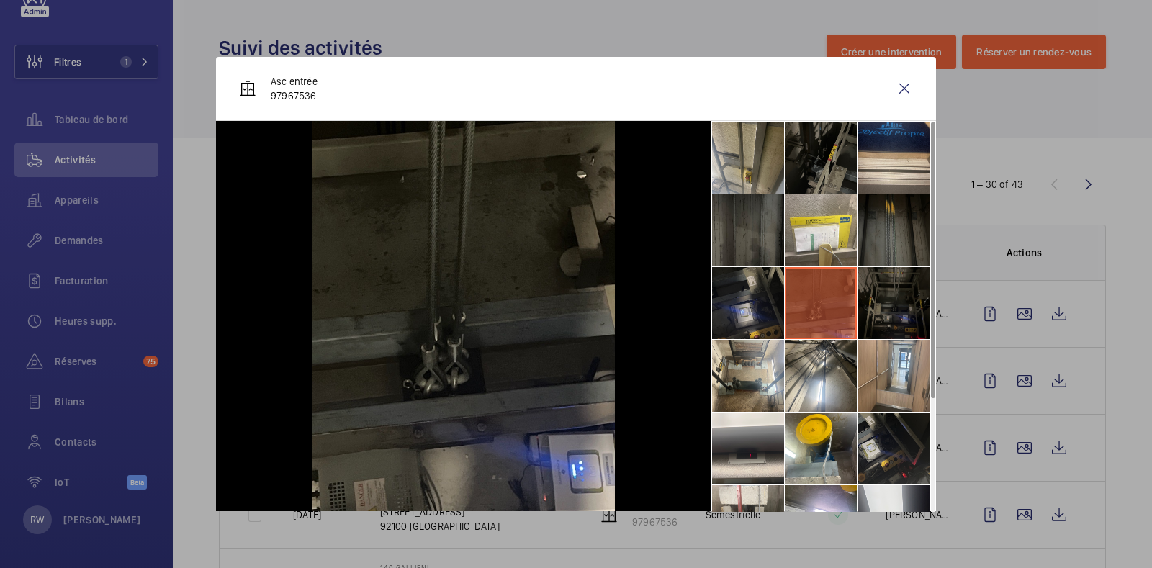
click at [887, 299] on li at bounding box center [893, 303] width 72 height 72
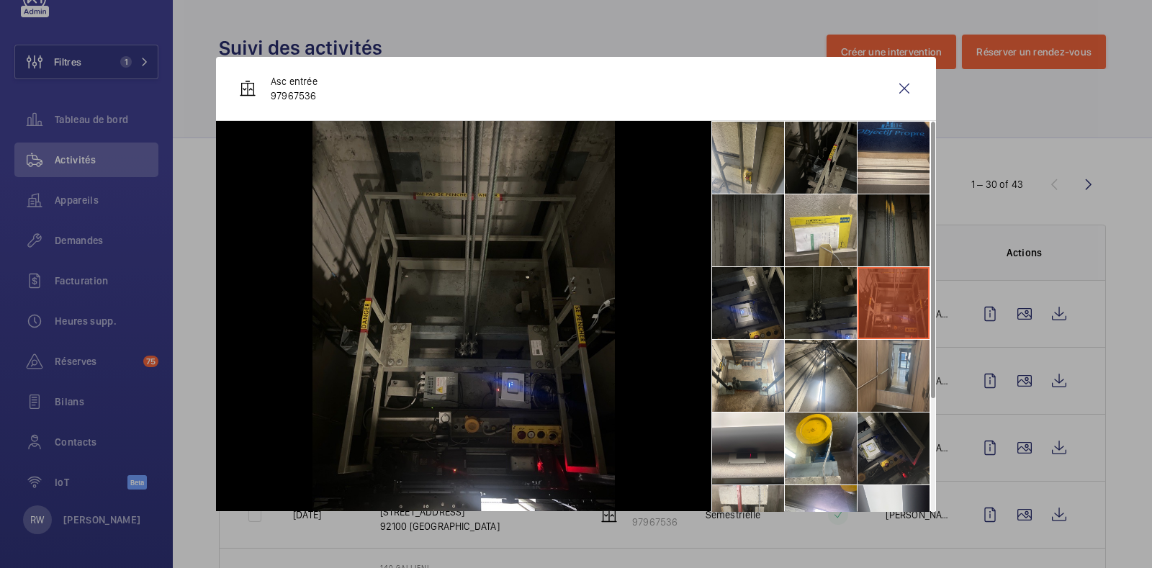
click at [882, 373] on li at bounding box center [893, 376] width 72 height 72
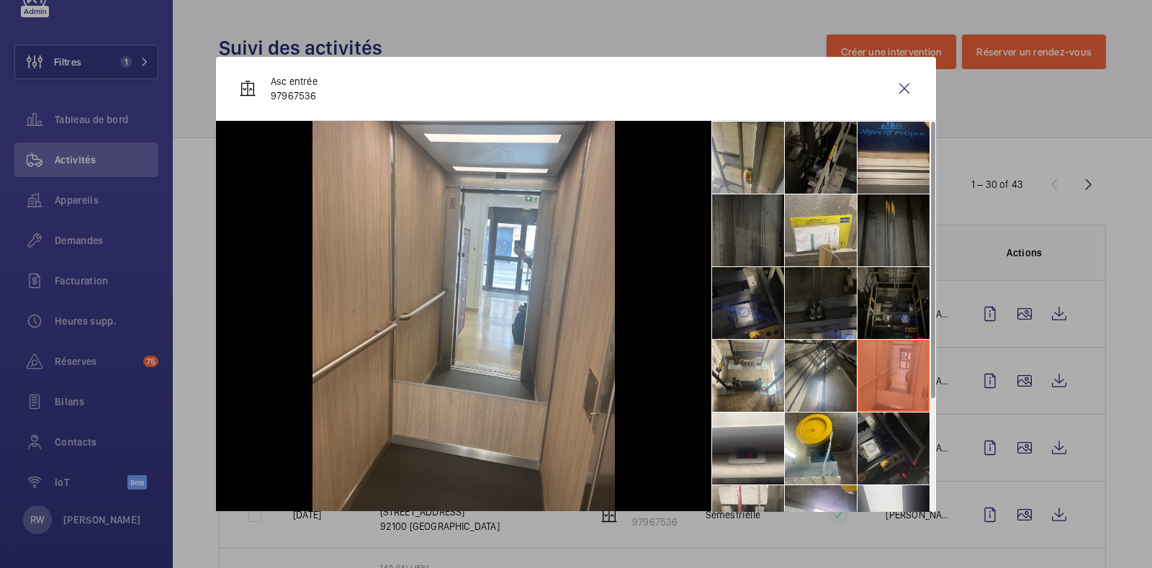
click at [785, 371] on li at bounding box center [821, 376] width 72 height 72
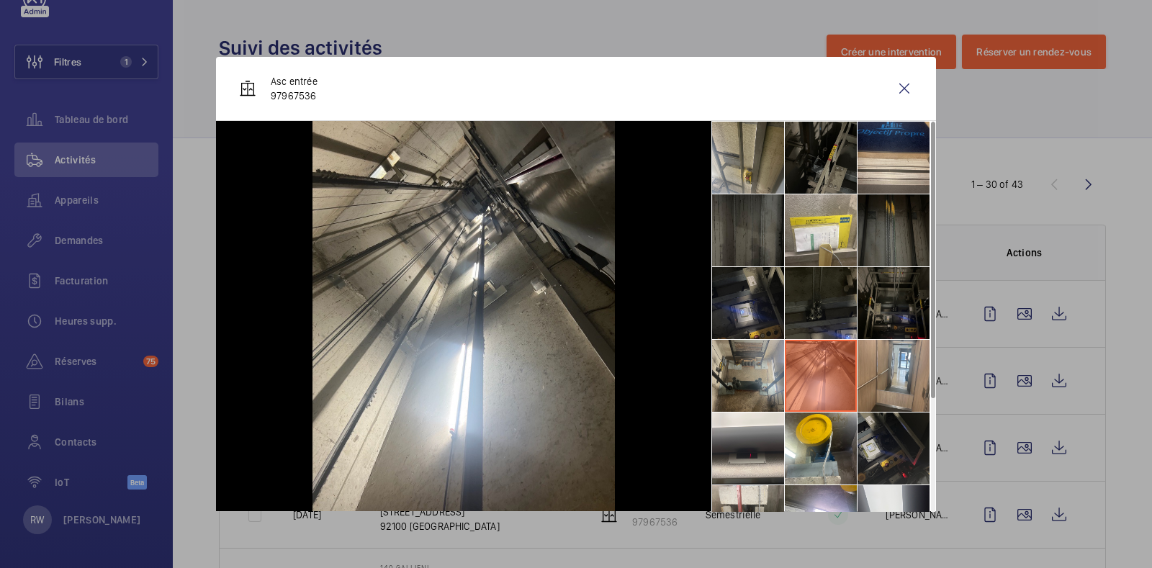
click at [730, 372] on li at bounding box center [748, 376] width 72 height 72
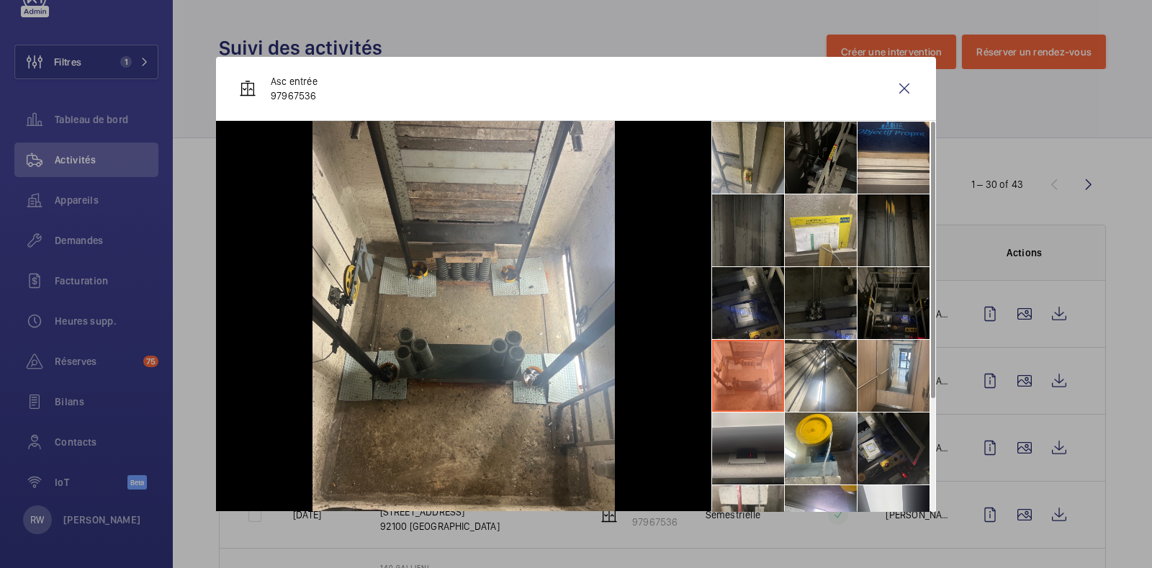
click at [718, 438] on li at bounding box center [748, 448] width 72 height 72
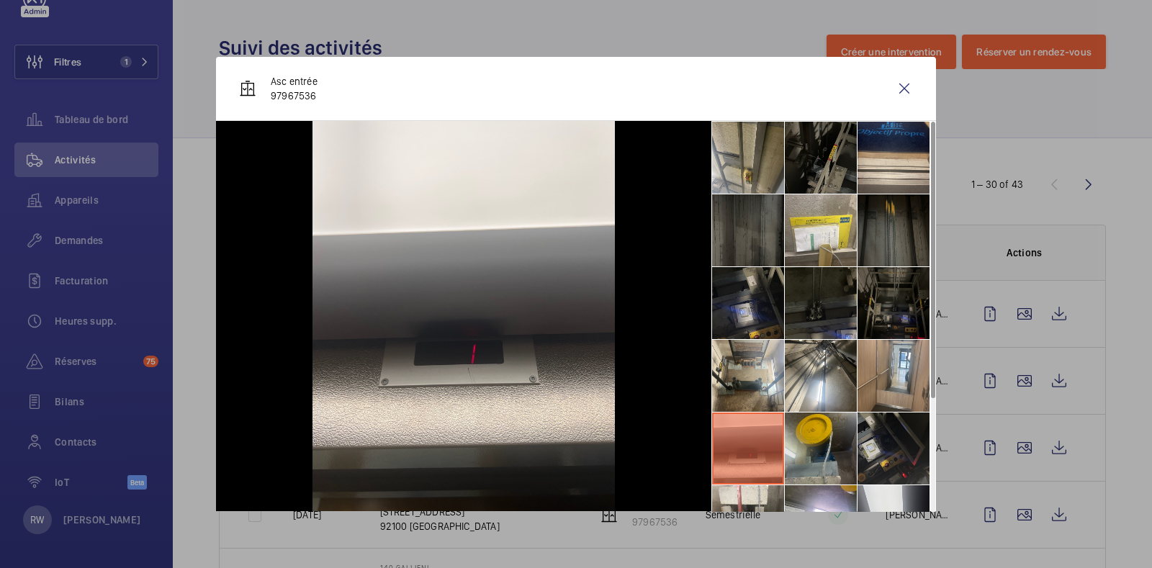
click at [794, 445] on li at bounding box center [821, 448] width 72 height 72
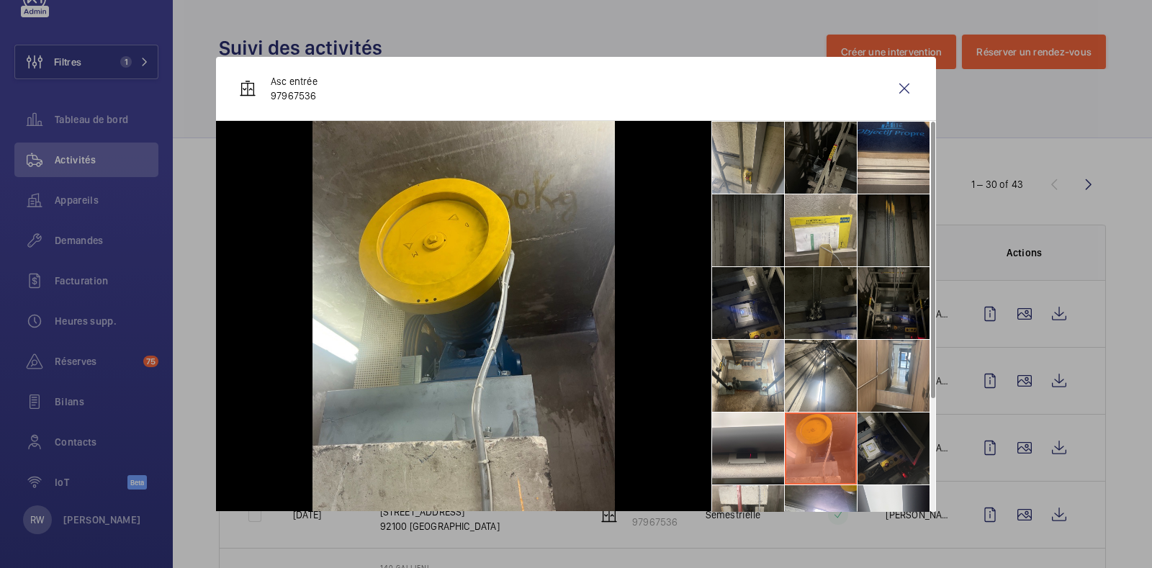
click at [883, 438] on li at bounding box center [893, 448] width 72 height 72
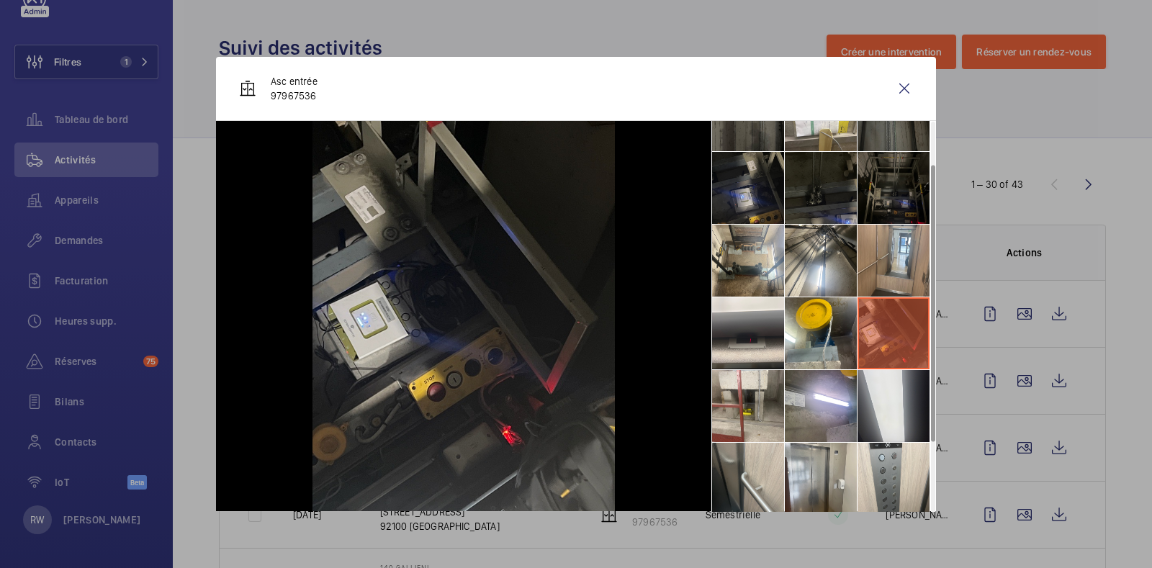
scroll to position [179, 0]
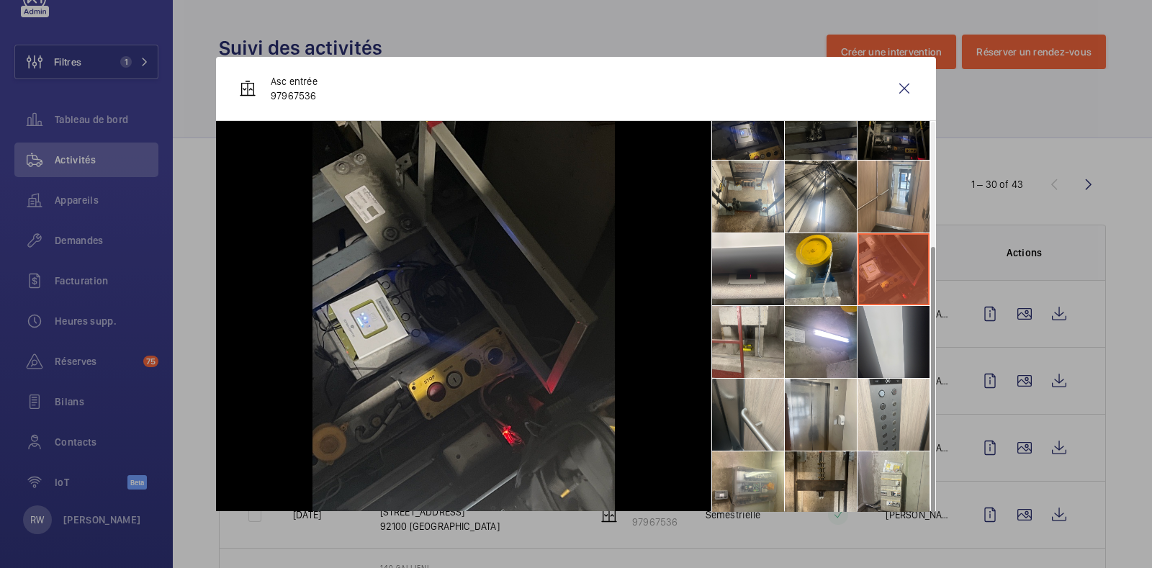
click at [876, 333] on li at bounding box center [893, 342] width 72 height 72
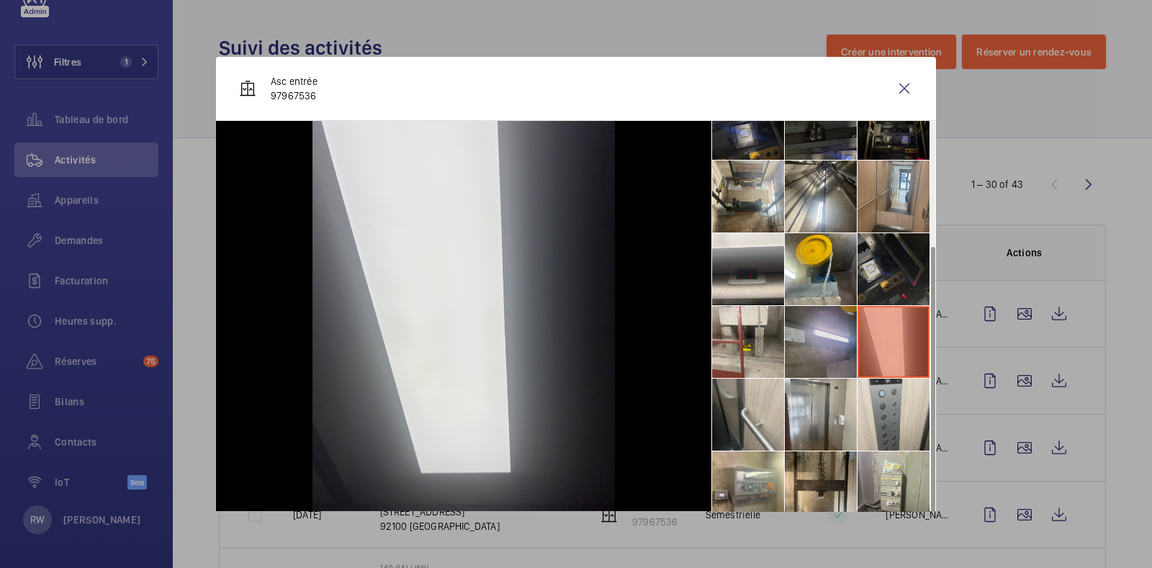
click at [807, 335] on li at bounding box center [821, 342] width 72 height 72
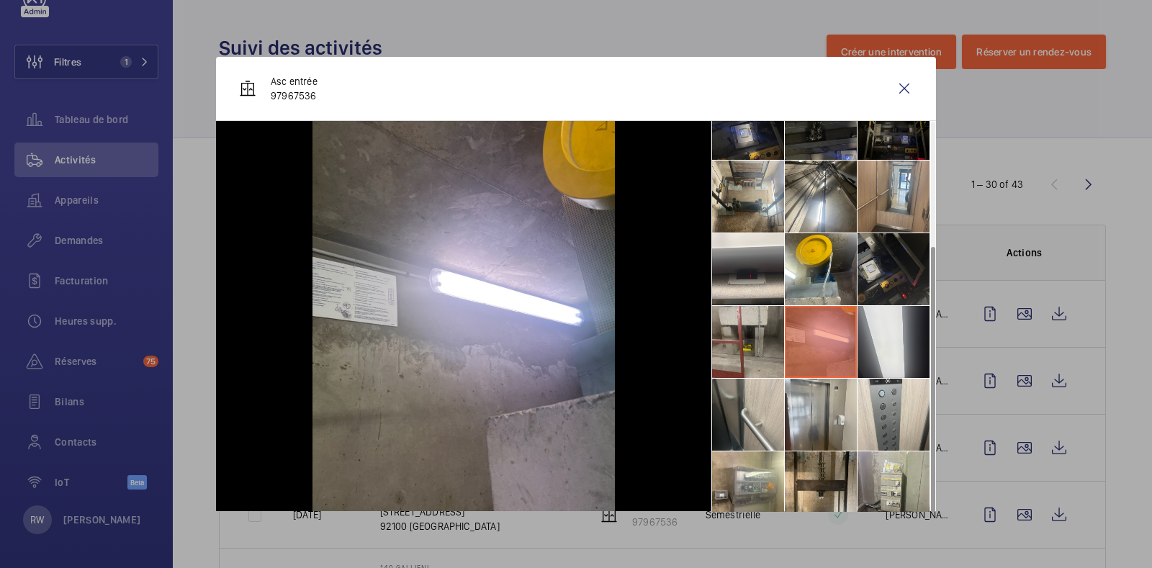
click at [733, 323] on li at bounding box center [748, 342] width 72 height 72
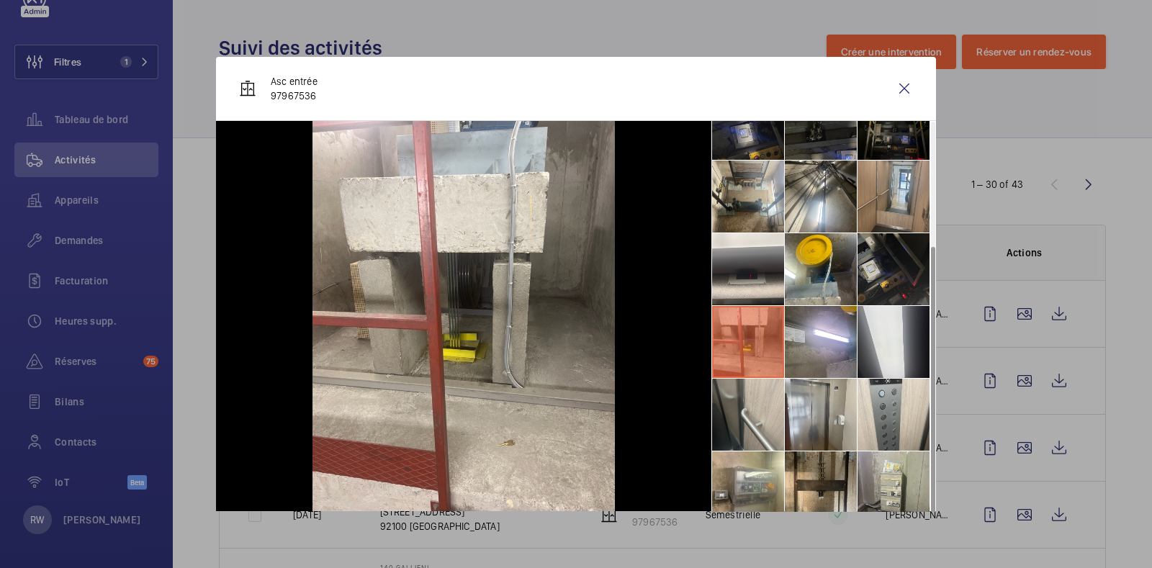
scroll to position [12, 0]
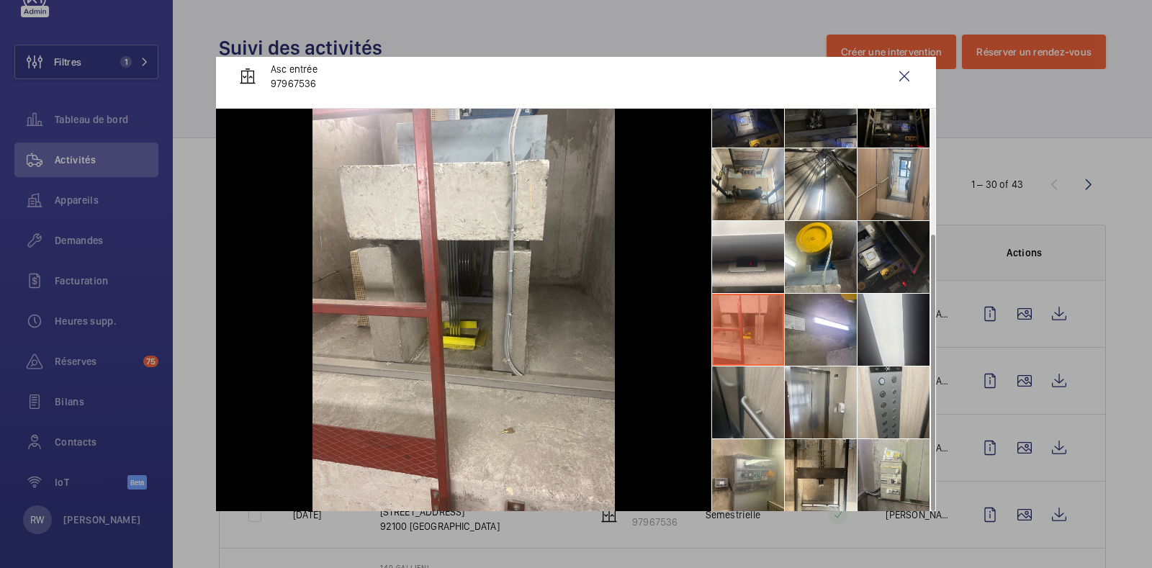
click at [731, 395] on li at bounding box center [748, 402] width 72 height 72
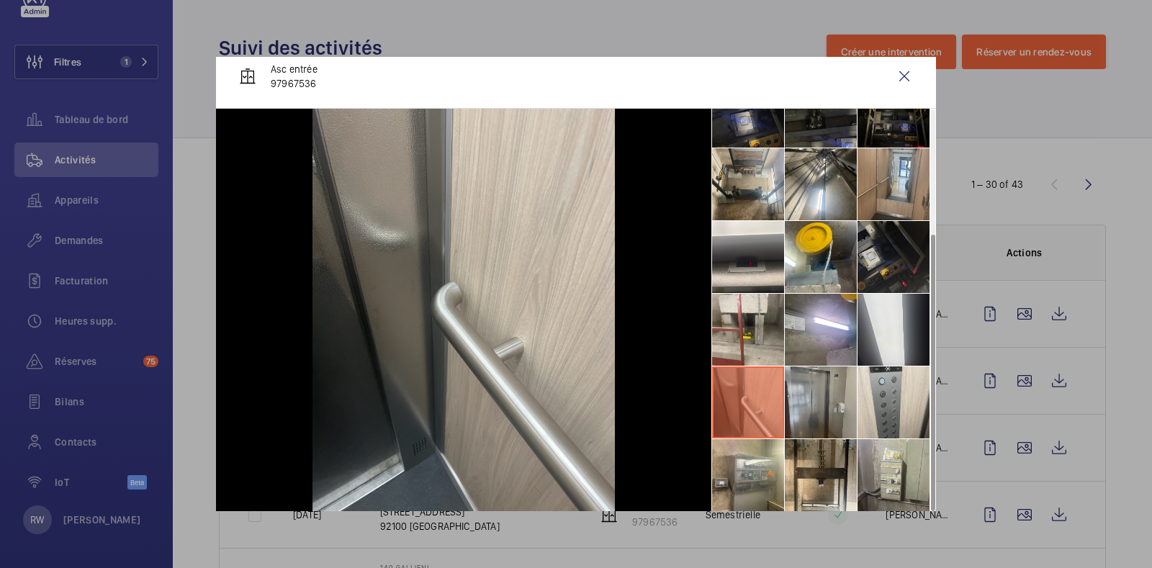
click at [803, 390] on li at bounding box center [821, 402] width 72 height 72
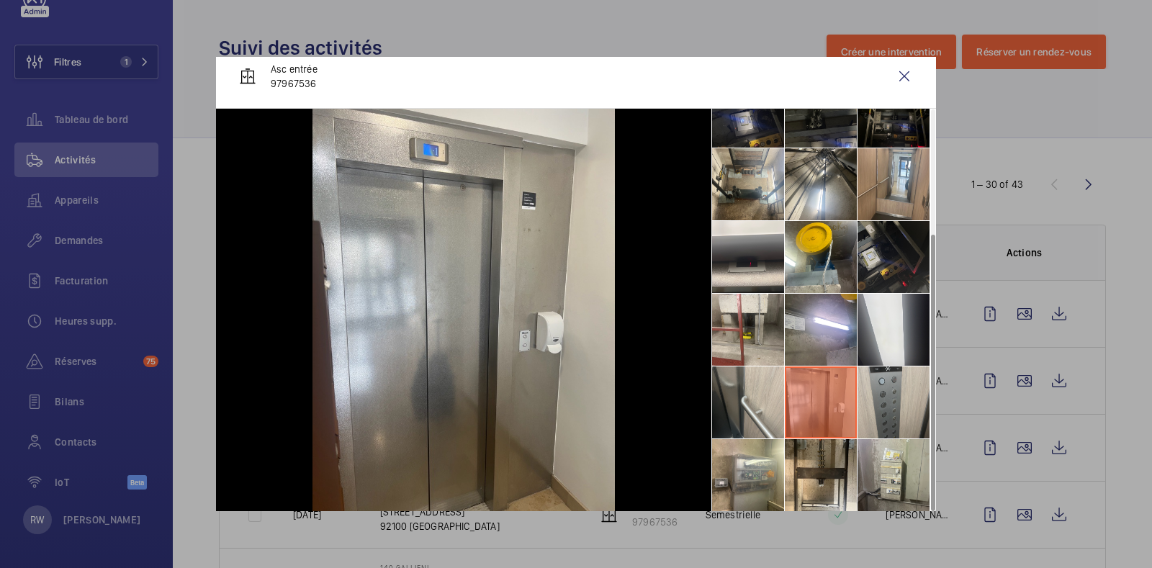
click at [878, 387] on li at bounding box center [893, 402] width 72 height 72
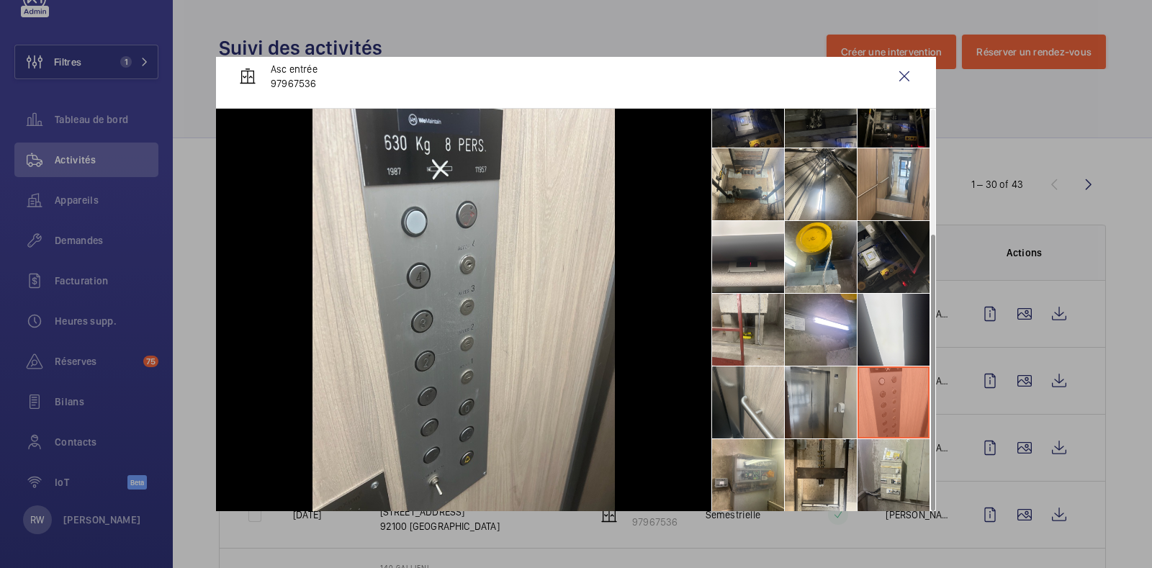
click at [791, 394] on li at bounding box center [821, 402] width 72 height 72
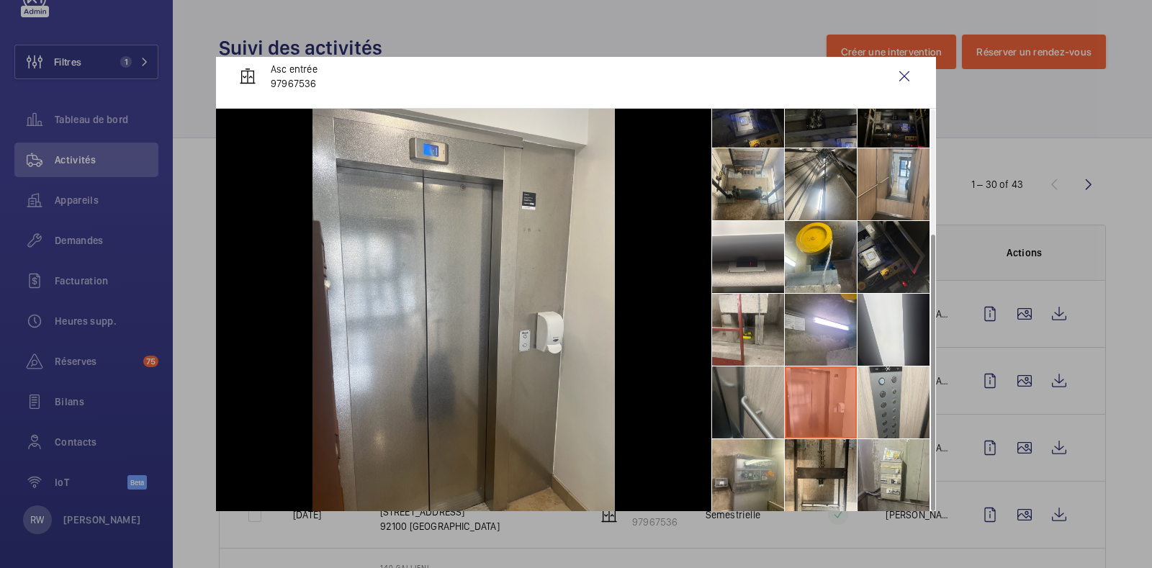
click at [737, 400] on li at bounding box center [748, 402] width 72 height 72
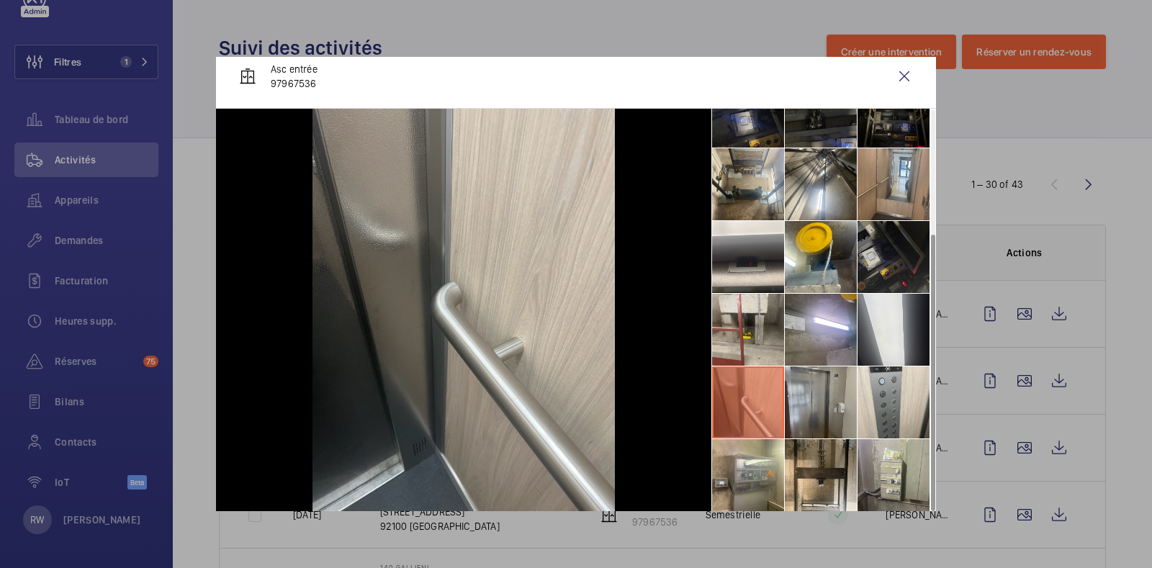
click at [800, 402] on li at bounding box center [821, 402] width 72 height 72
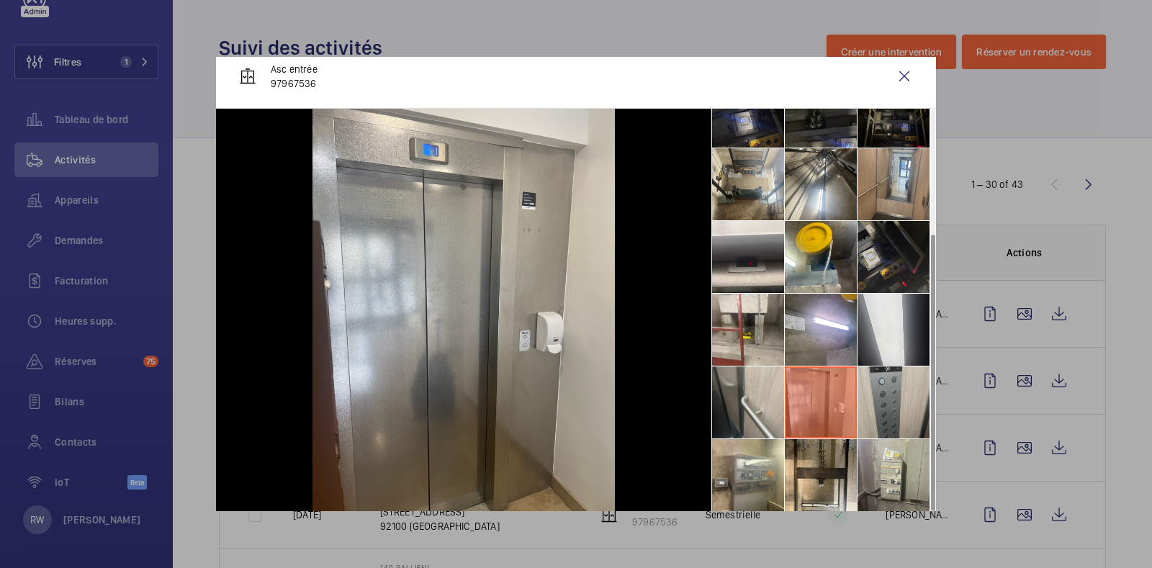
click at [879, 400] on li at bounding box center [893, 402] width 72 height 72
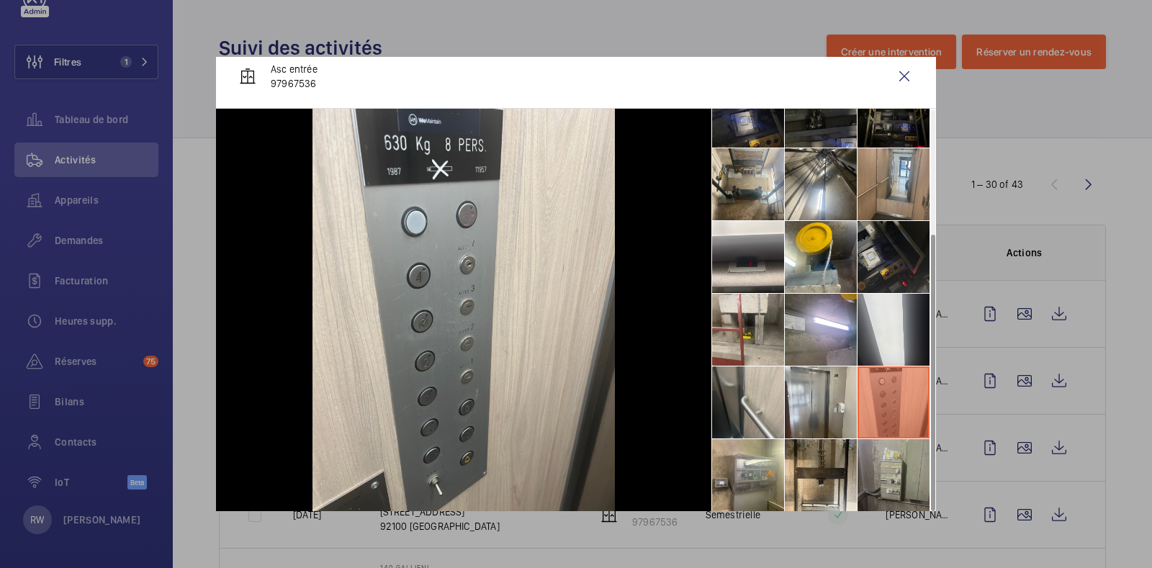
click at [882, 473] on li at bounding box center [893, 475] width 72 height 72
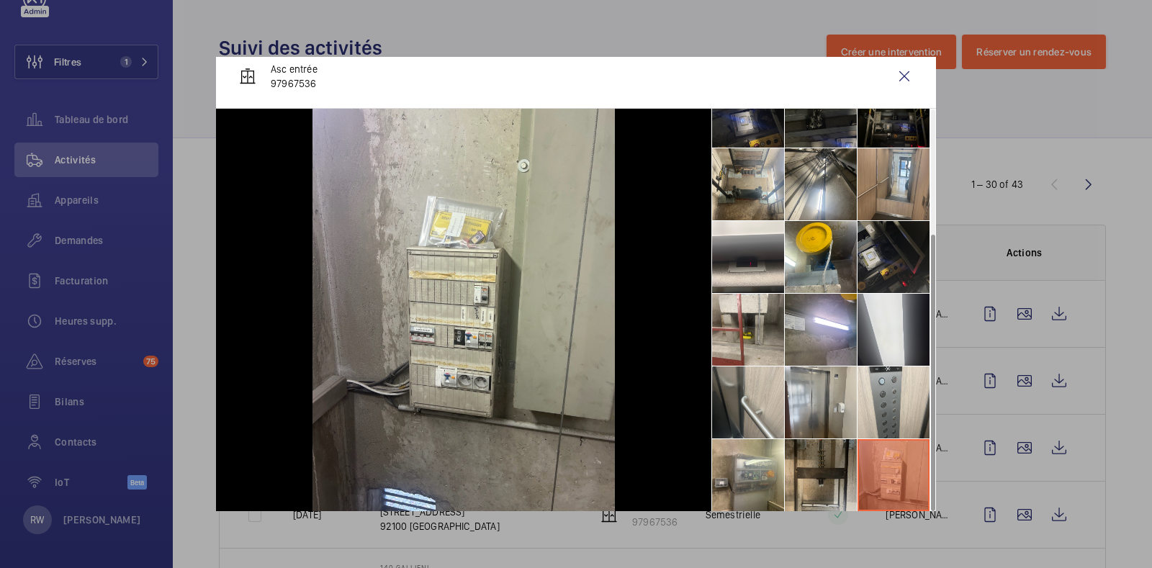
click at [795, 464] on li at bounding box center [821, 475] width 72 height 72
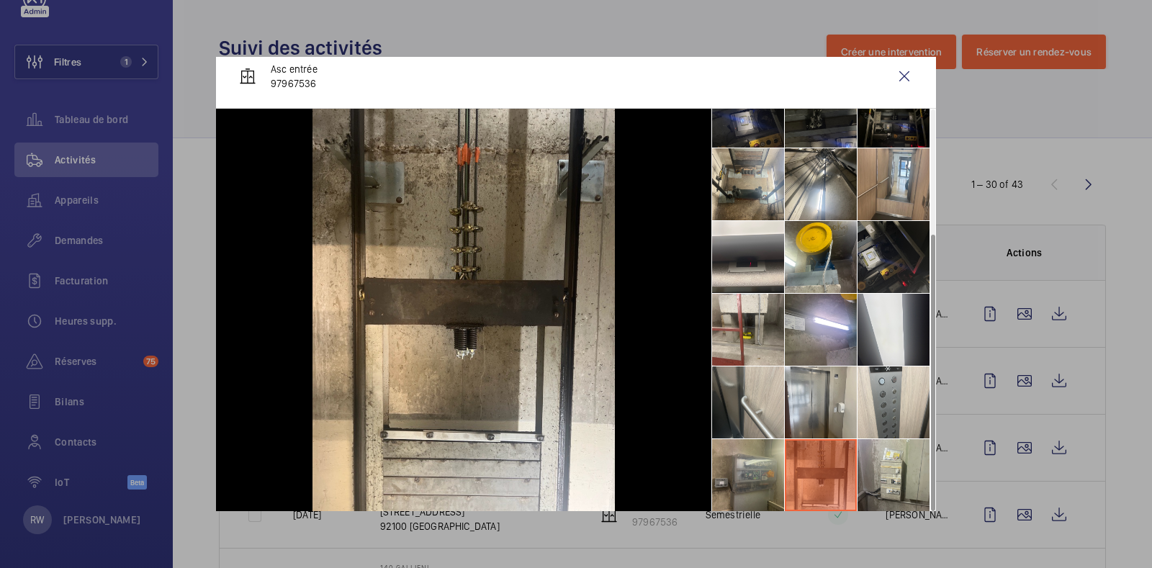
click at [725, 465] on li at bounding box center [748, 475] width 72 height 72
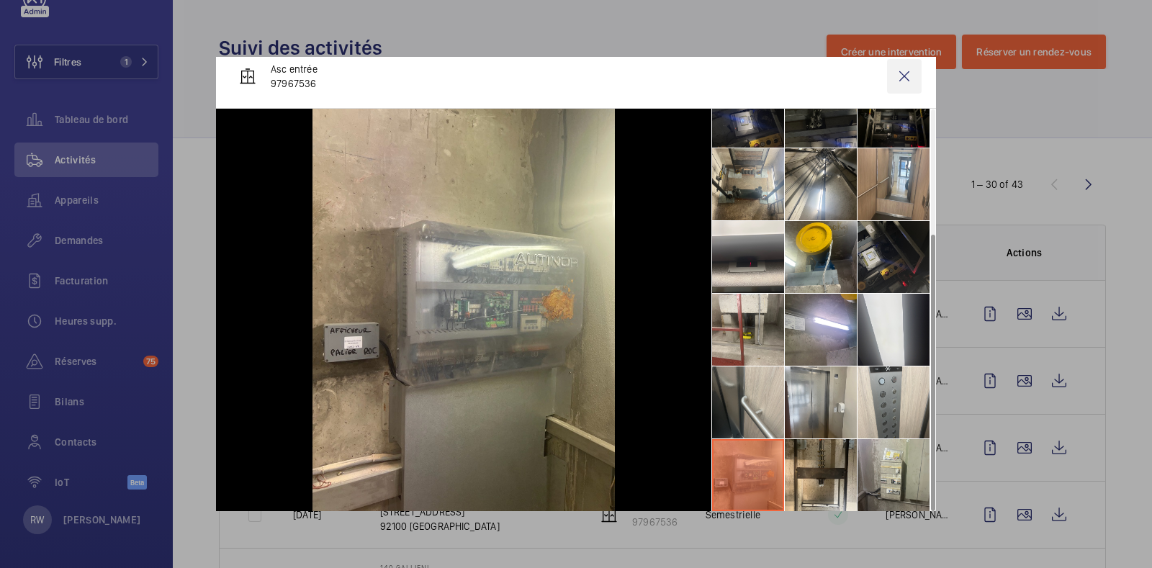
click at [893, 76] on wm-front-icon-button at bounding box center [904, 76] width 35 height 35
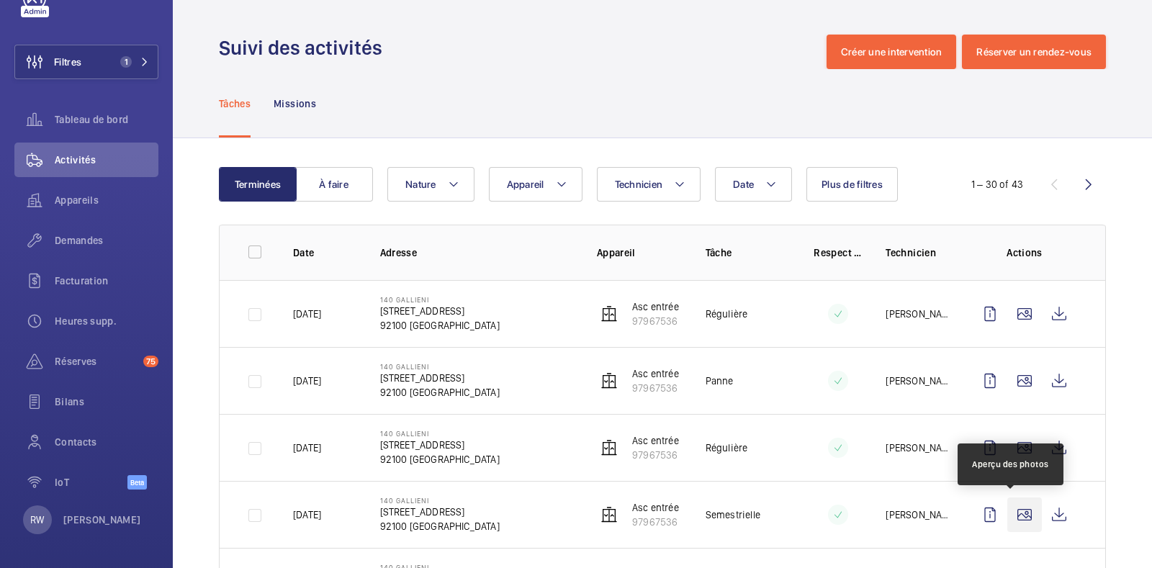
click at [1011, 516] on wm-front-icon-button at bounding box center [1024, 514] width 35 height 35
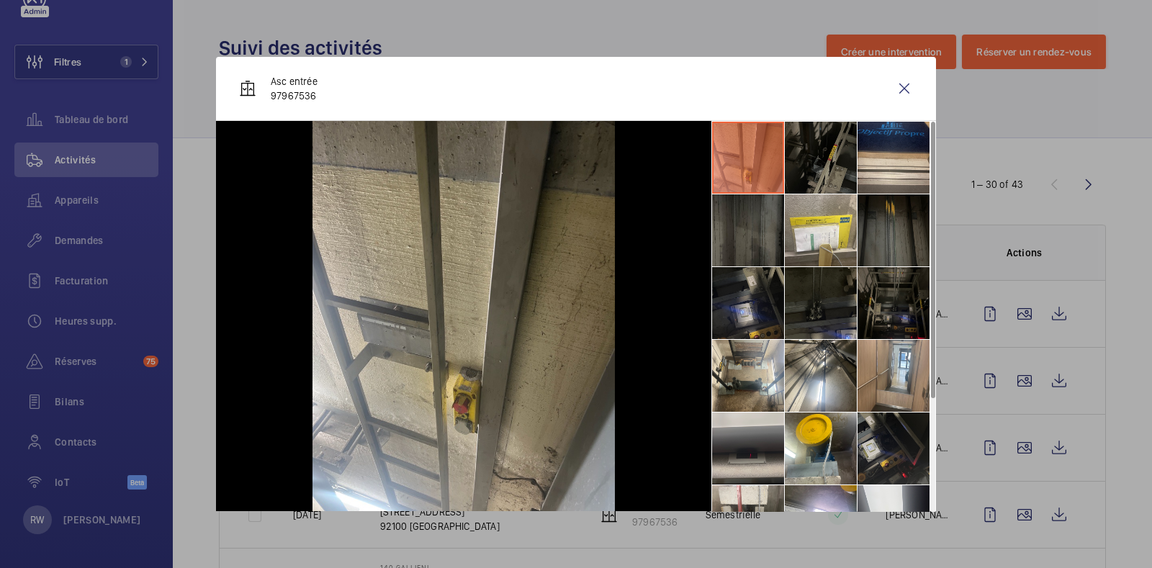
click at [733, 446] on li at bounding box center [748, 448] width 72 height 72
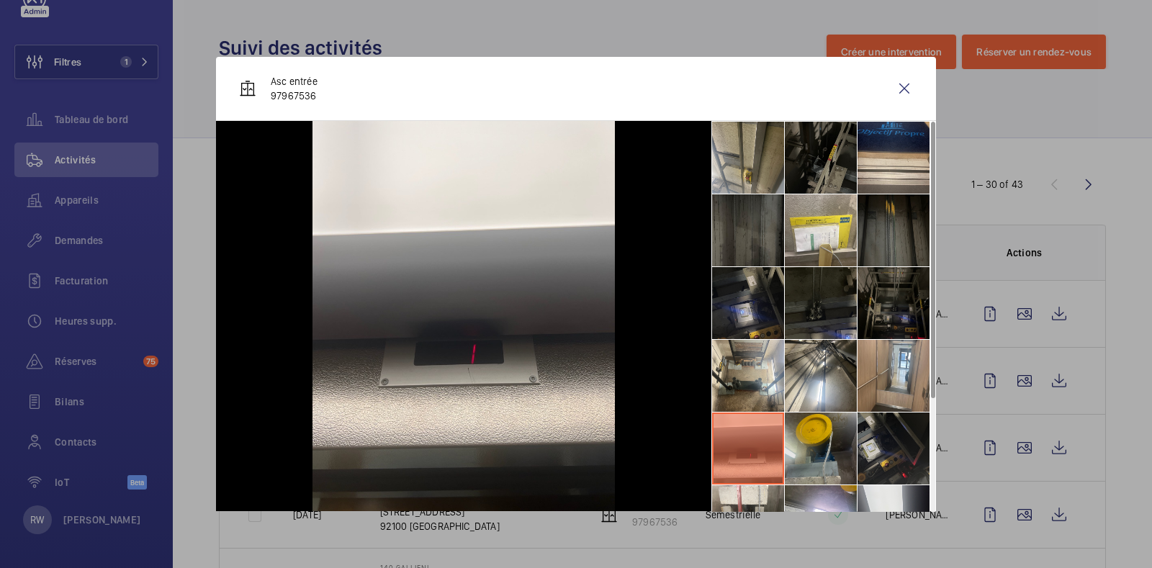
click at [815, 452] on li at bounding box center [821, 448] width 72 height 72
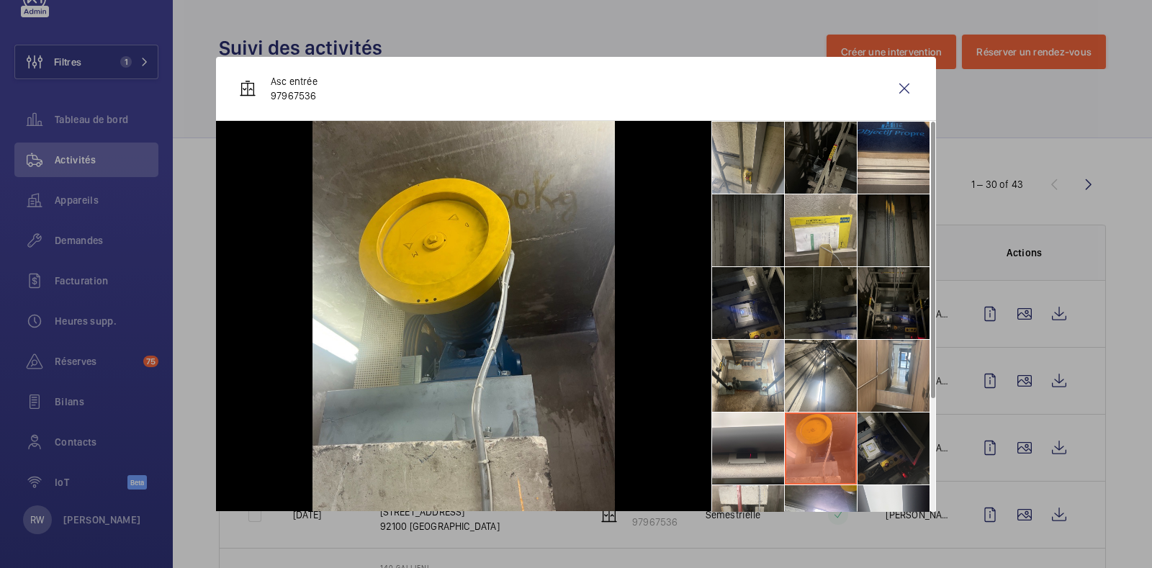
click at [877, 448] on li at bounding box center [893, 448] width 72 height 72
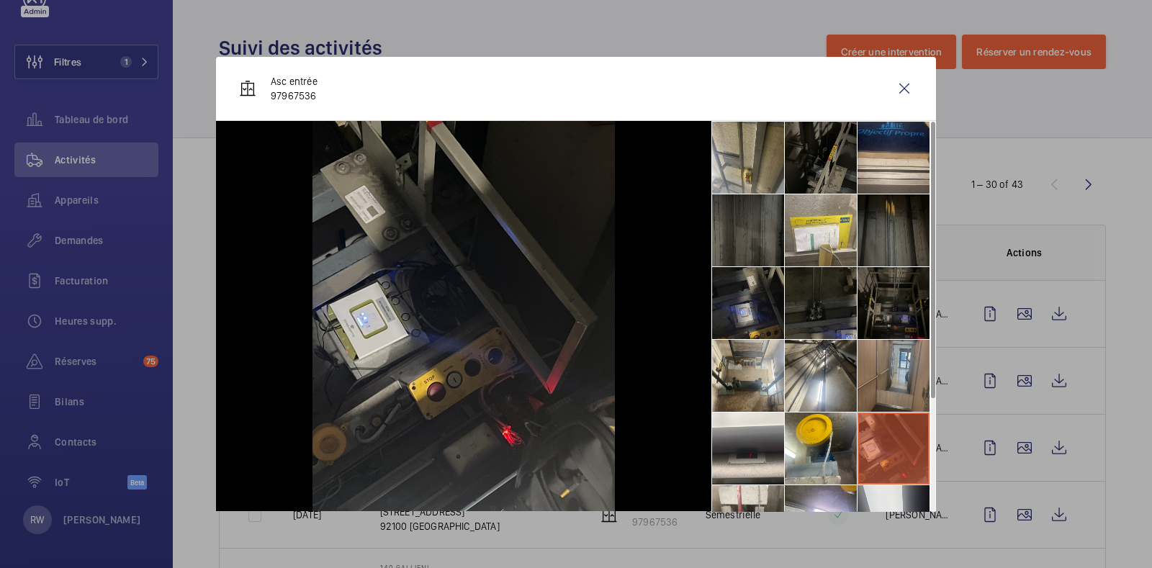
click at [885, 384] on li at bounding box center [893, 376] width 72 height 72
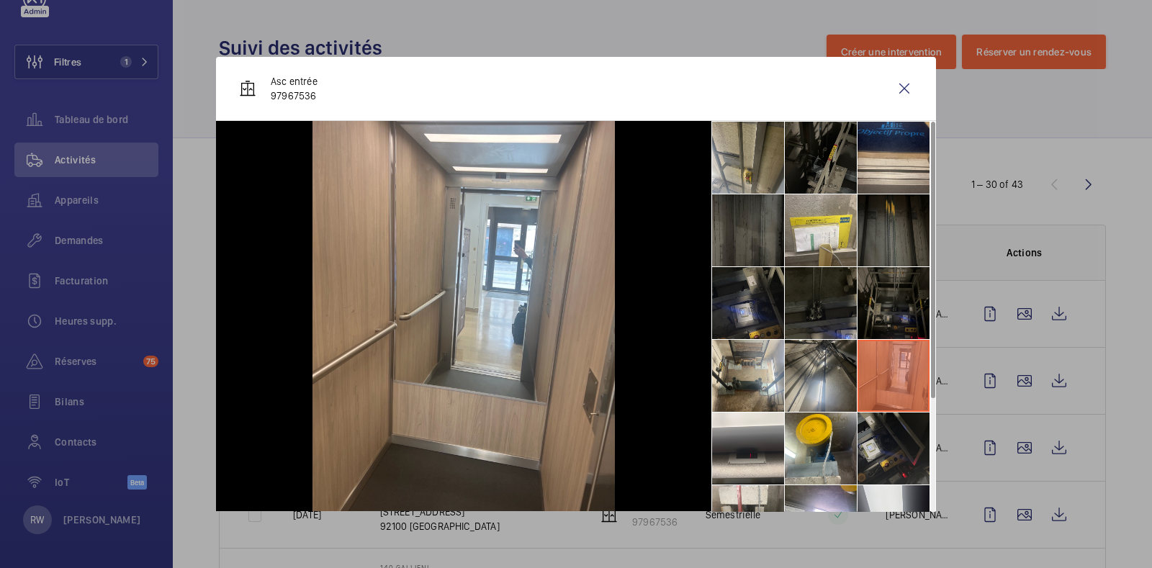
click at [805, 354] on li at bounding box center [821, 376] width 72 height 72
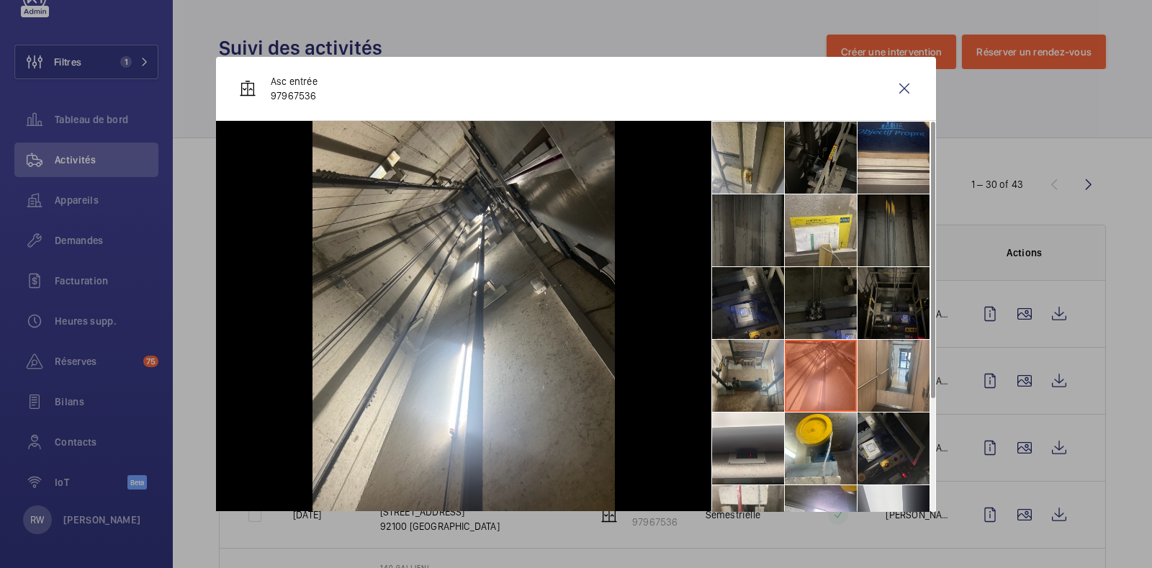
click at [741, 368] on li at bounding box center [748, 376] width 72 height 72
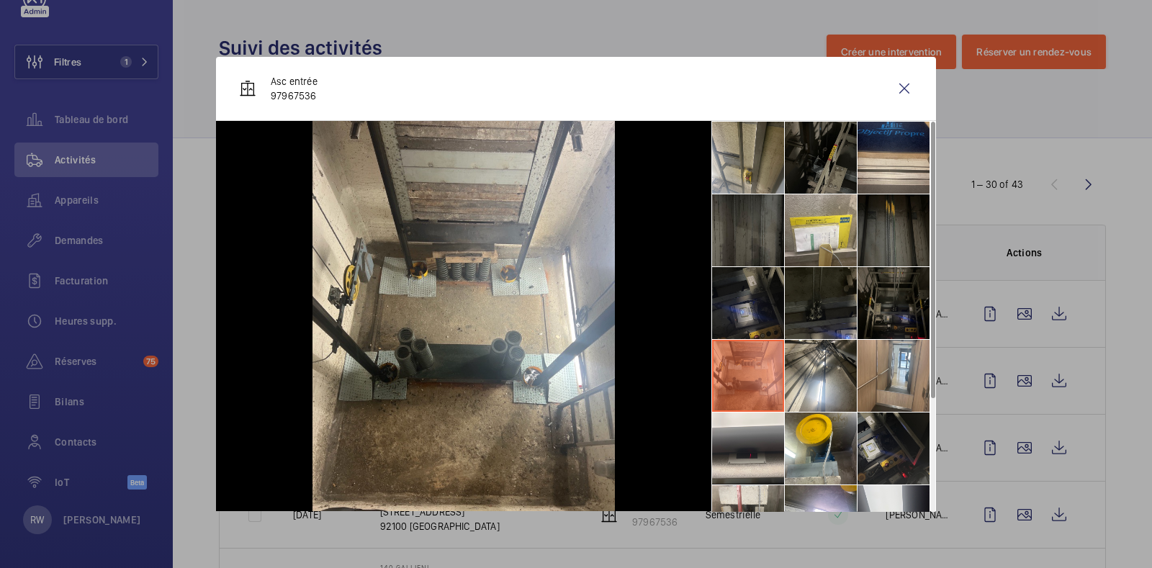
click at [732, 299] on li at bounding box center [748, 303] width 72 height 72
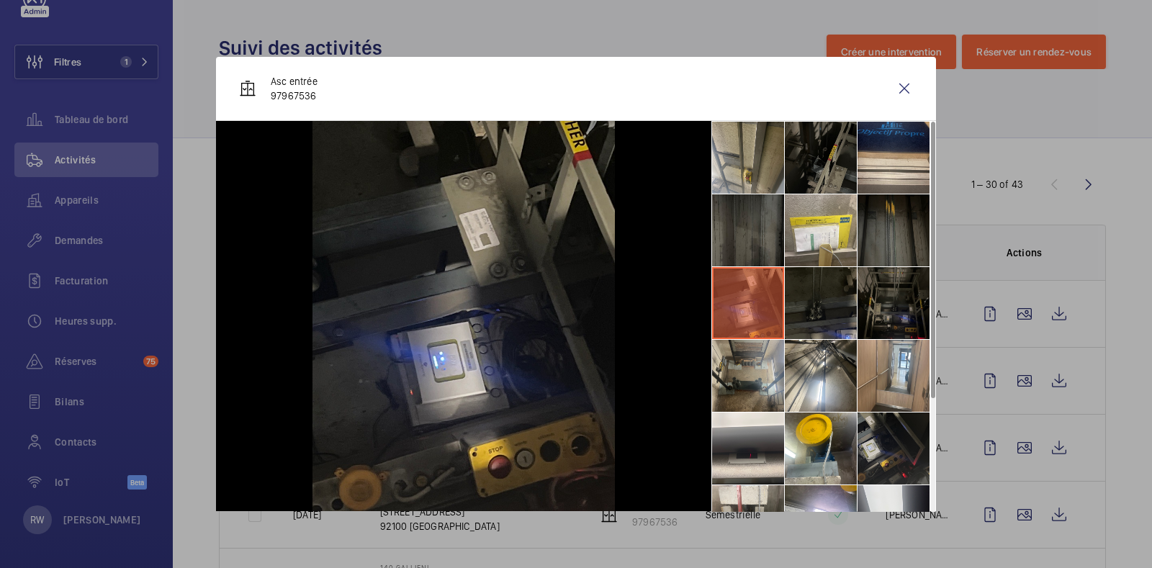
click at [755, 389] on li at bounding box center [748, 376] width 72 height 72
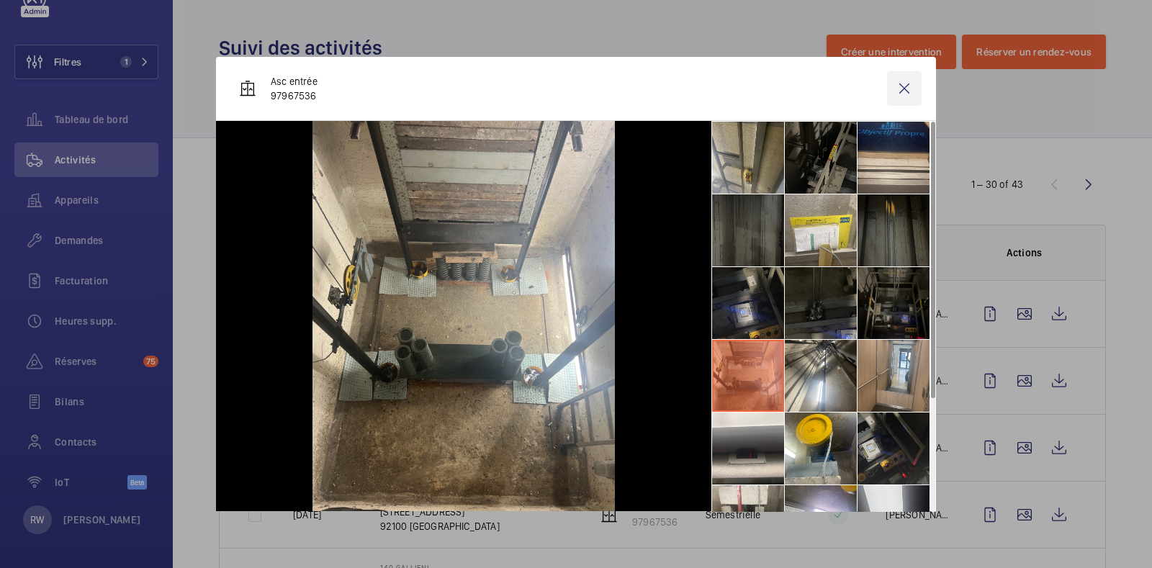
click at [896, 93] on wm-front-icon-button at bounding box center [904, 88] width 35 height 35
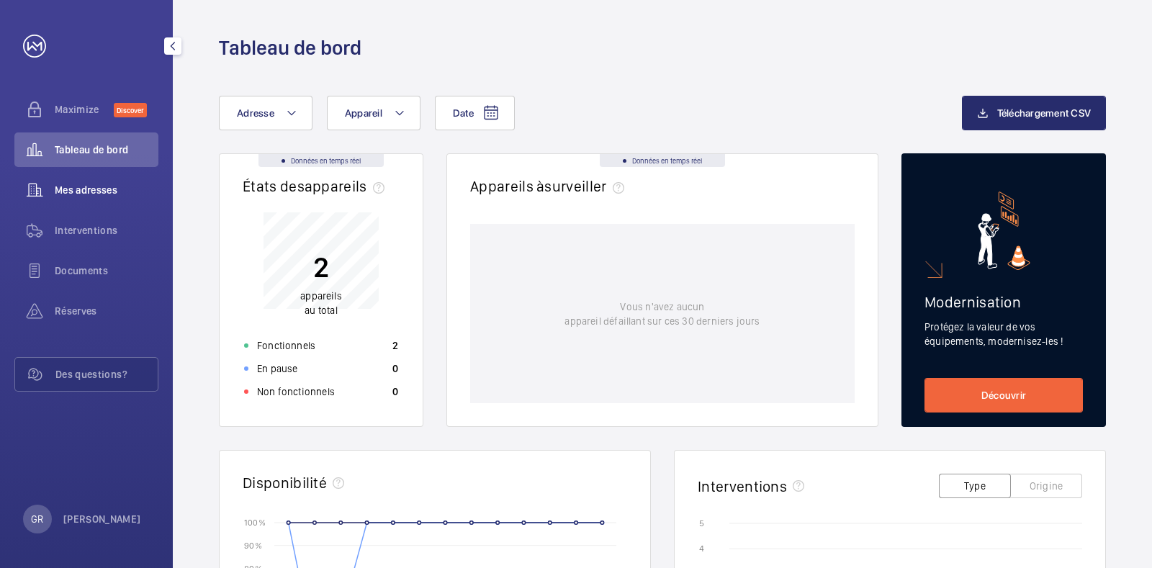
click at [90, 193] on span "Mes adresses" at bounding box center [107, 190] width 104 height 14
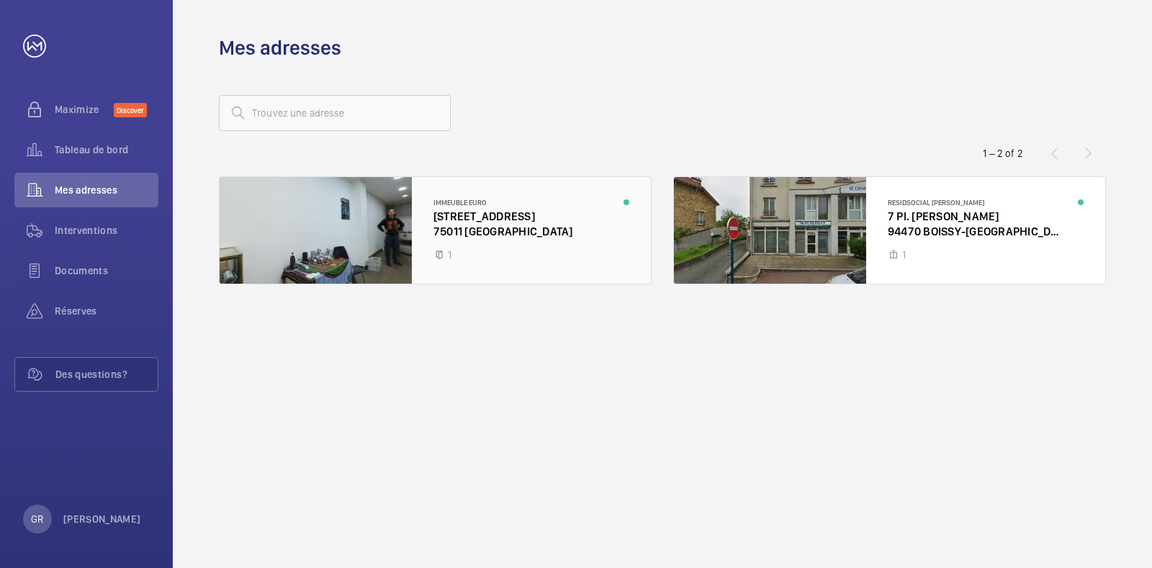
drag, startPoint x: 504, startPoint y: 237, endPoint x: 421, endPoint y: 215, distance: 85.7
click at [421, 215] on div at bounding box center [435, 230] width 431 height 107
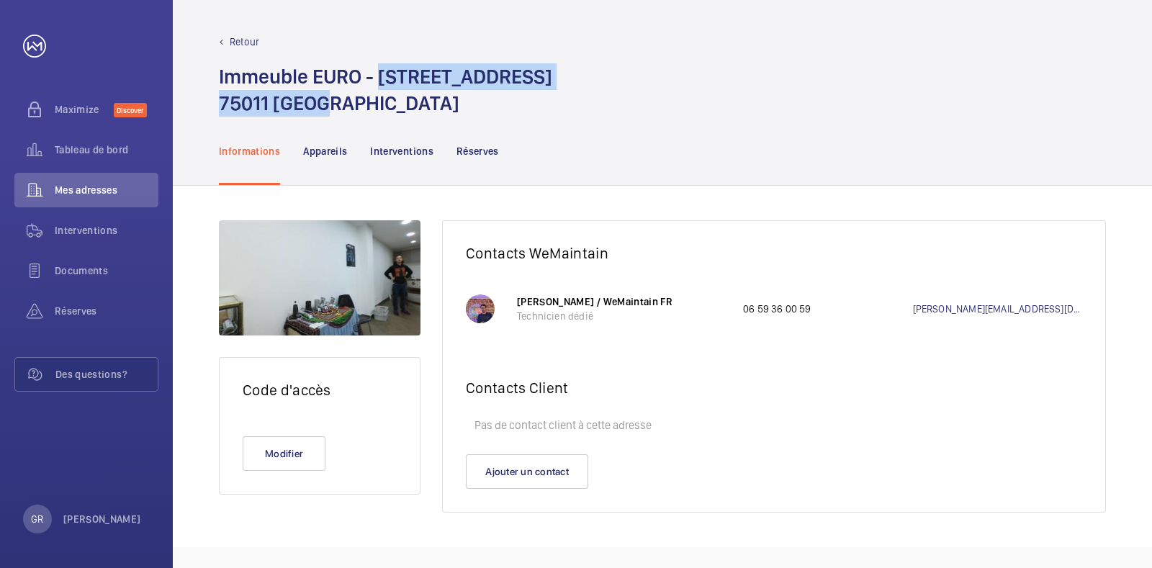
drag, startPoint x: 327, startPoint y: 110, endPoint x: 382, endPoint y: 80, distance: 62.5
click at [382, 80] on h1 "Immeuble EURO - 74 Rue Sedaine 75011 Paris" at bounding box center [385, 89] width 333 height 53
copy h1 "74 Rue Sedaine 75011 Paris"
click at [561, 67] on div "Immeuble EURO - 74 Rue Sedaine 75011 Paris" at bounding box center [662, 89] width 887 height 53
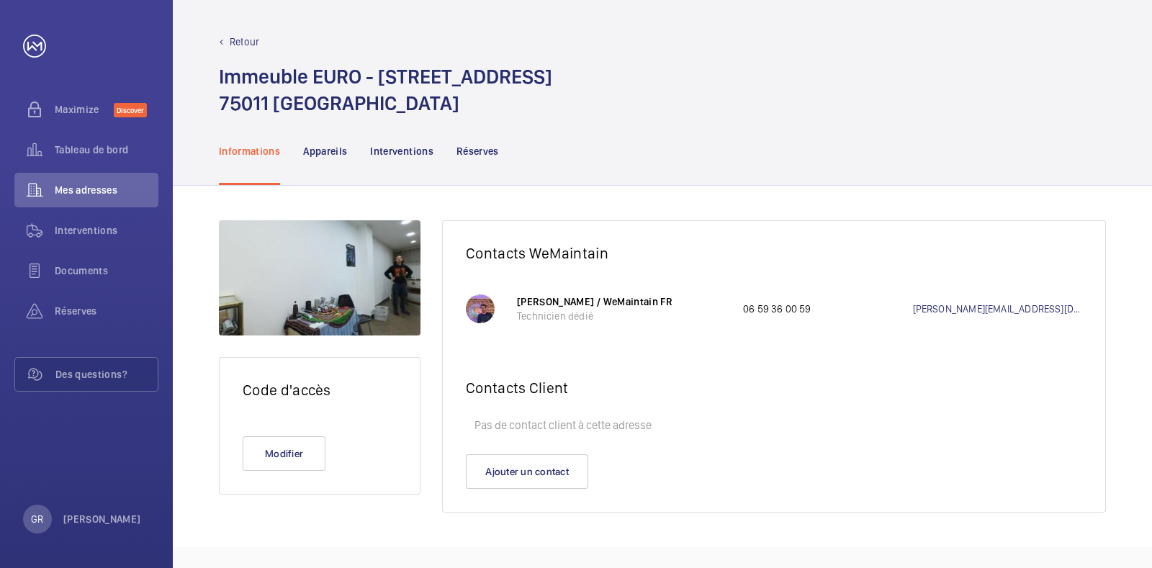
click at [245, 41] on p "Retour" at bounding box center [245, 42] width 30 height 14
